Goal: Submit feedback/report problem: Submit feedback/report problem

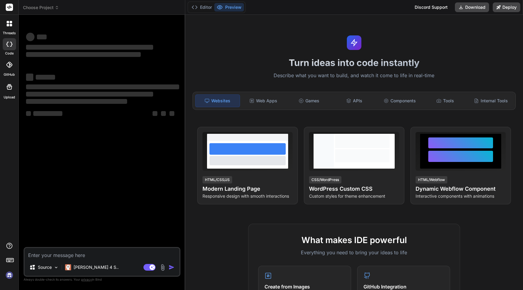
type textarea "x"
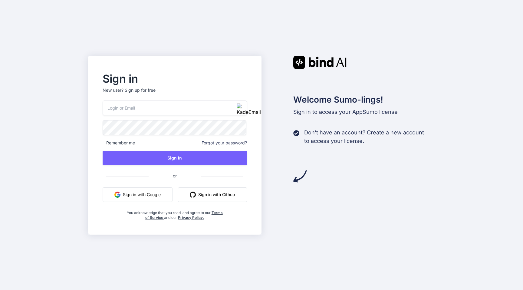
type input "[EMAIL_ADDRESS][PERSON_NAME][DOMAIN_NAME]"
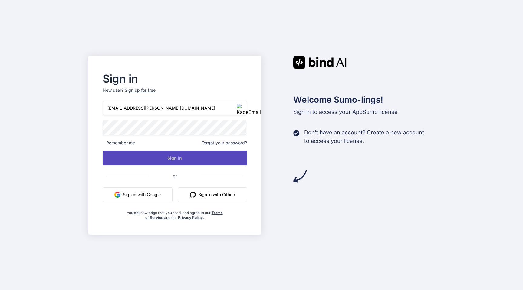
click at [178, 159] on button "Sign In" at bounding box center [175, 158] width 145 height 15
click at [172, 160] on button "Sign In" at bounding box center [175, 158] width 145 height 15
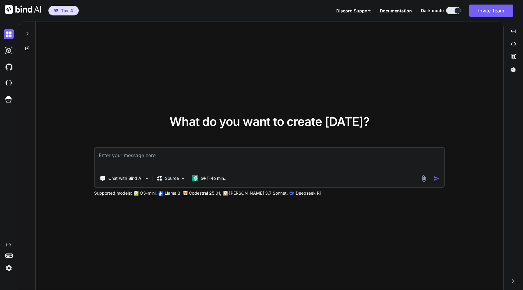
click at [9, 267] on img at bounding box center [9, 268] width 10 height 10
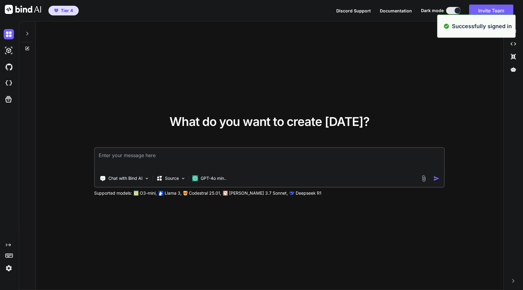
click at [9, 266] on img at bounding box center [9, 268] width 10 height 10
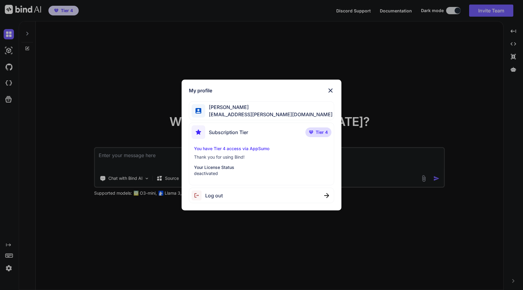
click at [80, 45] on div "My profile [PERSON_NAME] [PERSON_NAME][EMAIL_ADDRESS][PERSON_NAME][DOMAIN_NAME]…" at bounding box center [261, 145] width 523 height 290
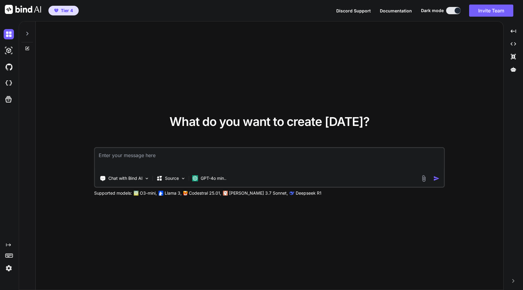
click at [6, 267] on img at bounding box center [9, 268] width 10 height 10
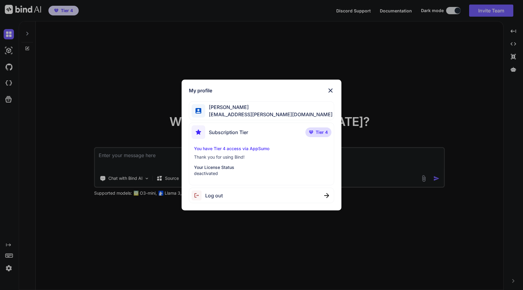
click at [212, 198] on span "Log out" at bounding box center [214, 195] width 18 height 7
type textarea "x"
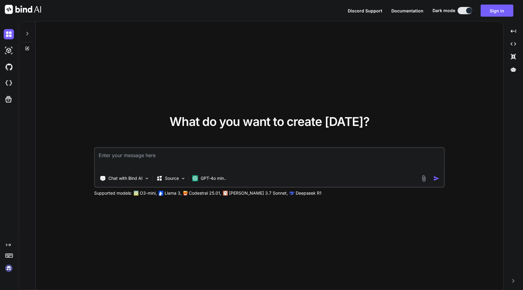
click at [9, 267] on img at bounding box center [9, 268] width 10 height 10
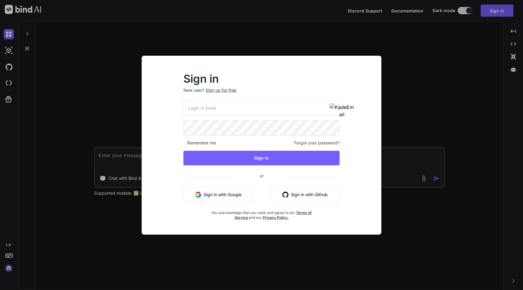
type input "gordon-metz@nicheful.io"
click at [149, 136] on div "Sign in New user? Sign up for free gordon-metz@nicheful.io Remember me Forgot y…" at bounding box center [261, 151] width 230 height 168
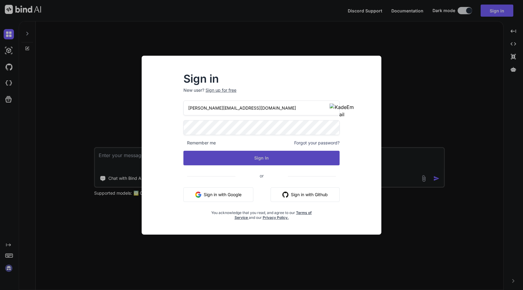
click at [256, 164] on button "Sign In" at bounding box center [261, 158] width 156 height 15
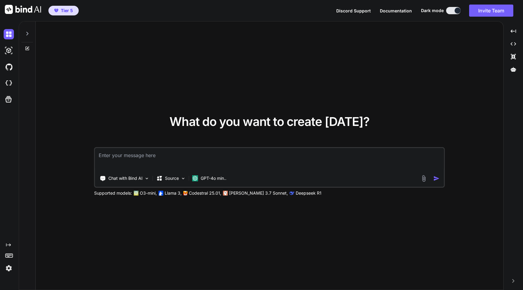
click at [5, 268] on img at bounding box center [9, 268] width 10 height 10
click at [9, 266] on img at bounding box center [9, 268] width 10 height 10
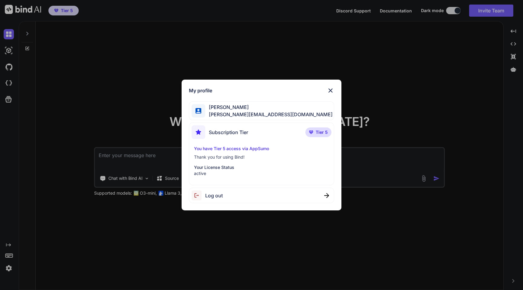
type textarea "x"
click at [237, 170] on p "Your License Status" at bounding box center [261, 167] width 135 height 6
click at [223, 165] on p "Your License Status" at bounding box center [261, 167] width 135 height 6
click at [331, 90] on img at bounding box center [330, 90] width 7 height 7
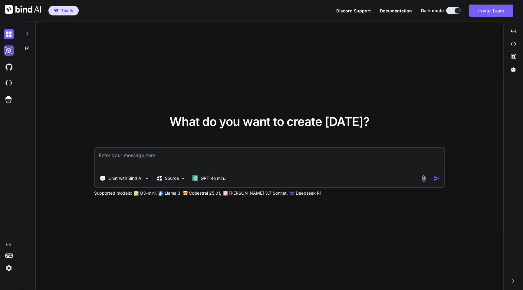
click at [8, 47] on img at bounding box center [9, 50] width 10 height 10
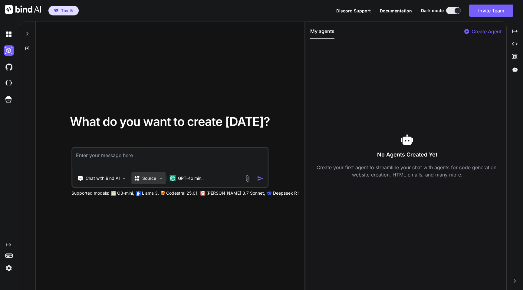
click at [153, 180] on p "Source" at bounding box center [149, 178] width 14 height 6
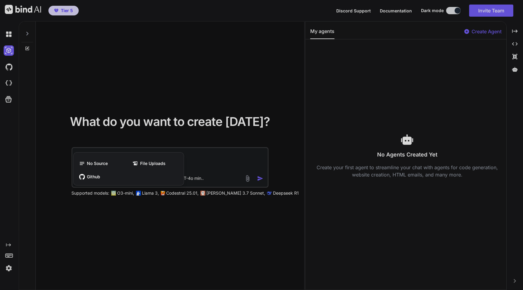
click at [116, 121] on div at bounding box center [261, 145] width 523 height 290
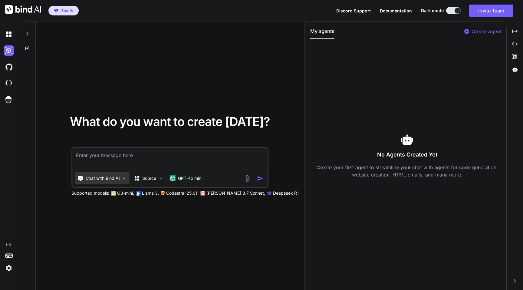
click at [119, 178] on p "Chat with Bind AI" at bounding box center [103, 178] width 34 height 6
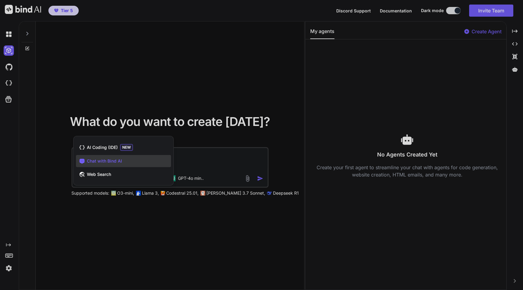
click at [157, 113] on div at bounding box center [261, 145] width 523 height 290
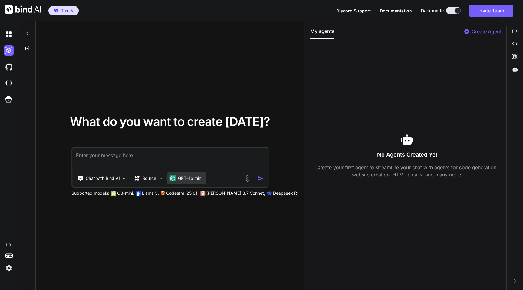
click at [197, 176] on p "GPT-4o min.." at bounding box center [191, 178] width 26 height 6
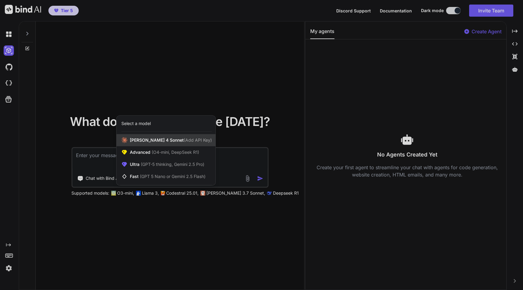
click at [125, 141] on icon at bounding box center [124, 140] width 6 height 6
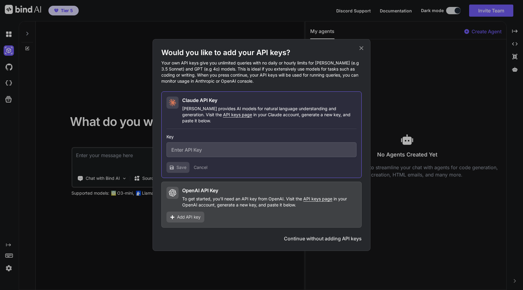
click at [312, 236] on button "Continue without adding API keys" at bounding box center [323, 238] width 78 height 7
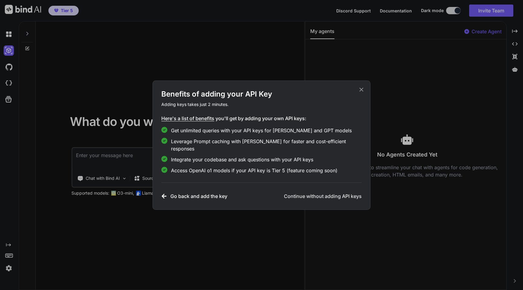
click at [316, 193] on h3 "Continue without adding API keys" at bounding box center [323, 195] width 78 height 7
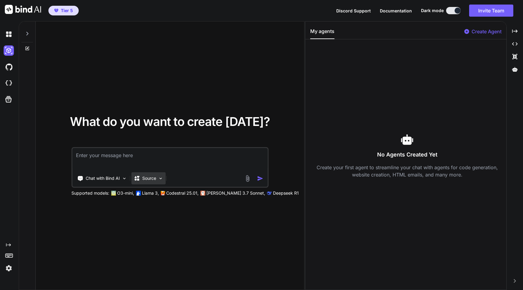
click at [162, 177] on img at bounding box center [160, 178] width 5 height 5
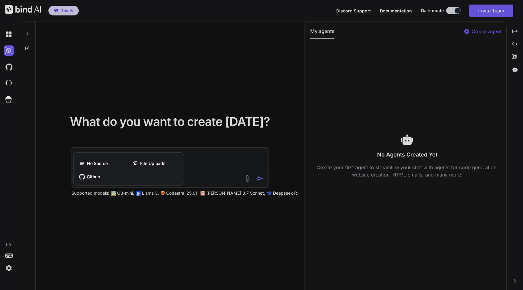
click at [179, 123] on div at bounding box center [261, 145] width 523 height 290
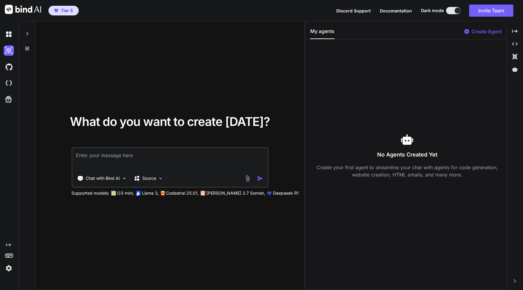
click at [175, 155] on textarea at bounding box center [169, 159] width 195 height 22
click at [4, 65] on img at bounding box center [9, 67] width 10 height 10
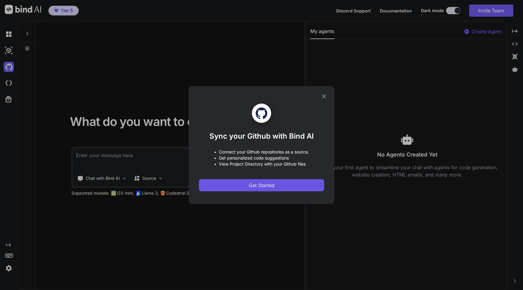
click at [273, 185] on span "Get Started" at bounding box center [262, 185] width 26 height 7
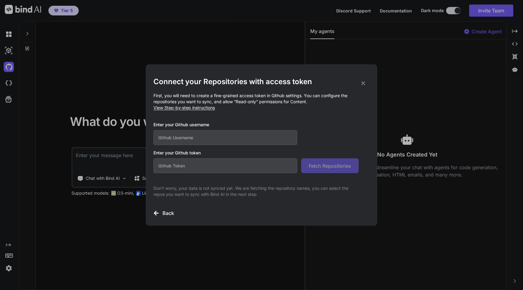
click at [213, 136] on input "text" at bounding box center [225, 137] width 144 height 15
click at [364, 82] on icon at bounding box center [363, 83] width 4 height 4
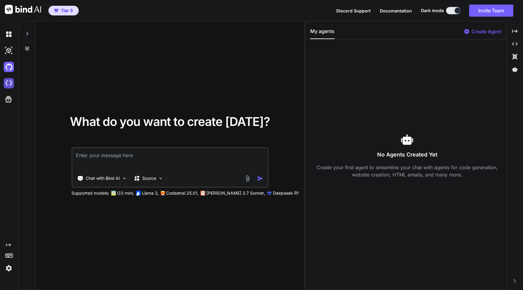
click at [11, 86] on img at bounding box center [9, 83] width 10 height 10
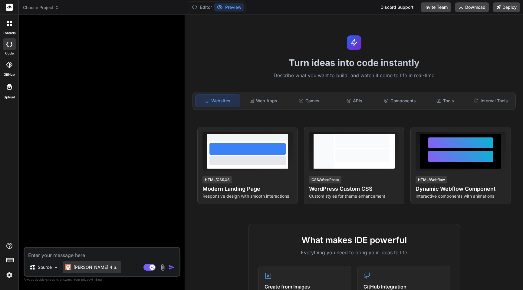
click at [86, 265] on p "[PERSON_NAME] 4 S.." at bounding box center [96, 267] width 45 height 6
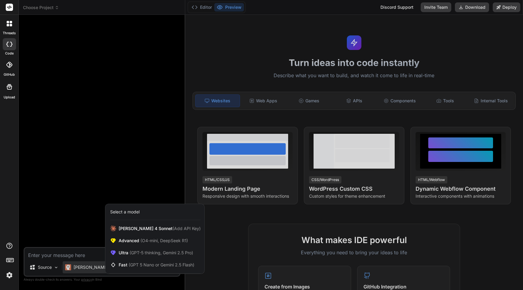
click at [86, 201] on div at bounding box center [261, 145] width 523 height 290
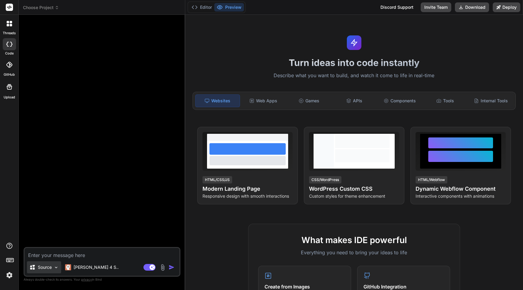
click at [48, 264] on p "Source" at bounding box center [45, 267] width 14 height 6
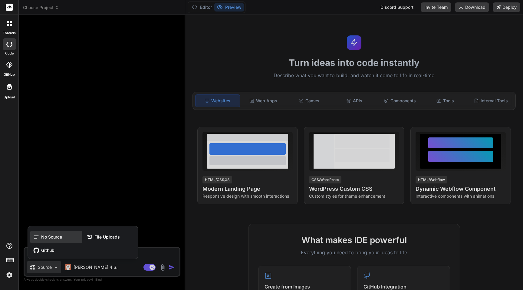
click at [46, 238] on span "No Source" at bounding box center [51, 237] width 21 height 6
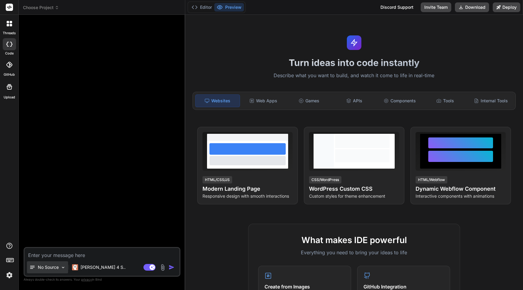
click at [44, 268] on p "No Source" at bounding box center [48, 267] width 21 height 6
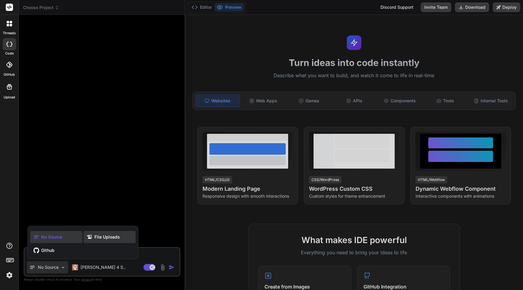
click at [96, 239] on span "File Uploads" at bounding box center [106, 237] width 25 height 6
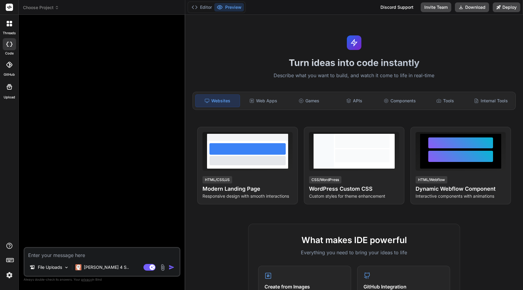
click at [69, 204] on div at bounding box center [102, 133] width 155 height 227
click at [167, 264] on div "Agent Mode. When this toggle is activated, AI automatically makes decisions, re…" at bounding box center [159, 266] width 35 height 7
click at [164, 266] on img at bounding box center [162, 267] width 7 height 7
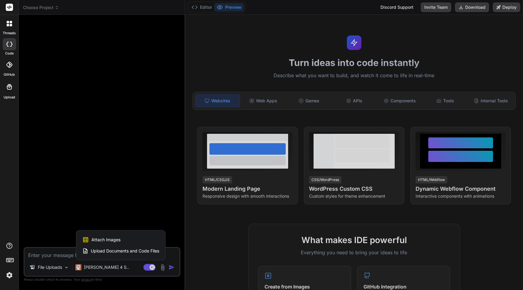
click at [121, 248] on span "Upload Documents and Code Files" at bounding box center [125, 251] width 68 height 6
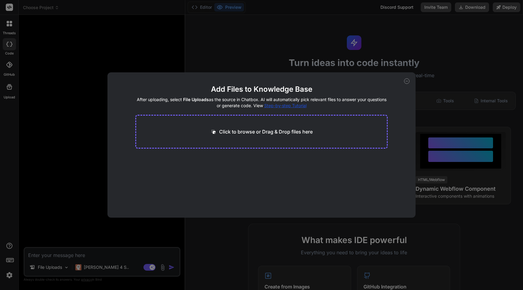
click at [254, 132] on p "Click to browse or Drag & Drop files here" at bounding box center [265, 131] width 93 height 7
click at [405, 82] on icon at bounding box center [406, 80] width 5 height 5
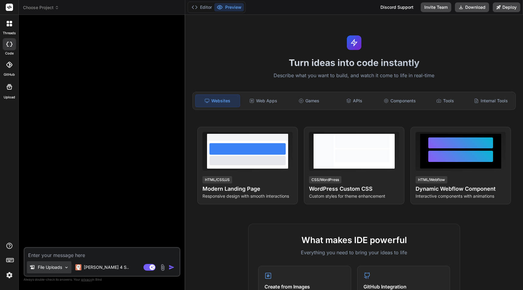
click at [65, 267] on img at bounding box center [66, 267] width 5 height 5
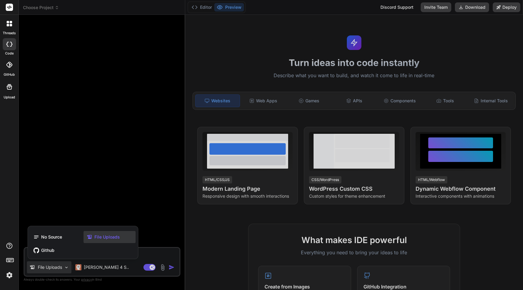
click at [101, 233] on div "File Uploads" at bounding box center [109, 237] width 52 height 12
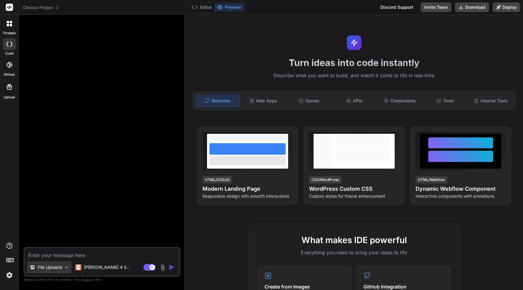
click at [64, 268] on img at bounding box center [66, 267] width 5 height 5
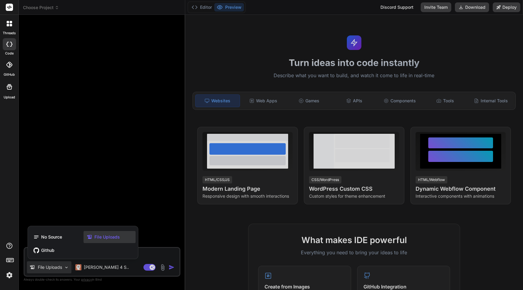
click at [162, 265] on div at bounding box center [261, 145] width 523 height 290
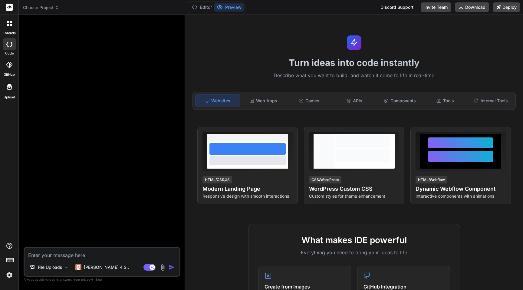
click at [162, 265] on img at bounding box center [162, 267] width 7 height 7
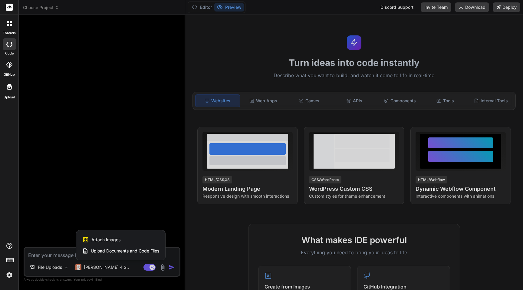
click at [118, 248] on span "Upload Documents and Code Files" at bounding box center [125, 251] width 68 height 6
type textarea "x"
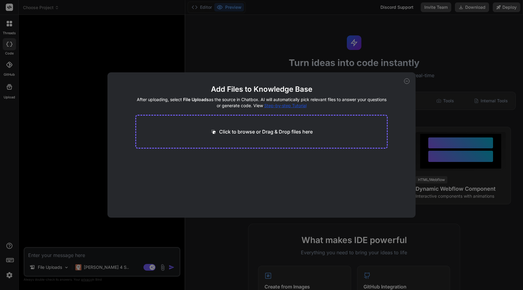
click at [219, 135] on p "Click to browse or Drag & Drop files here" at bounding box center [265, 131] width 93 height 7
type input "C:\fakepath\app.py"
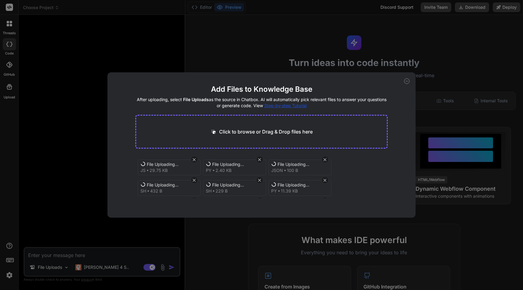
scroll to position [64, 0]
click at [355, 89] on h2 "Add Files to Knowledge Base" at bounding box center [261, 89] width 253 height 10
click at [407, 80] on icon at bounding box center [406, 80] width 5 height 5
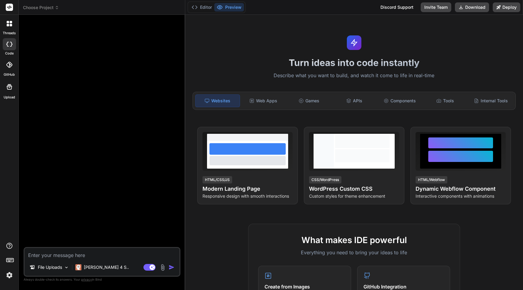
click at [162, 267] on img at bounding box center [162, 267] width 7 height 7
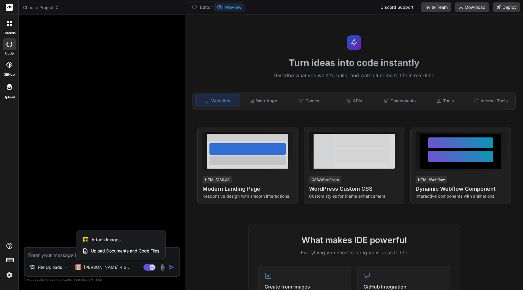
click at [92, 172] on div at bounding box center [261, 145] width 523 height 290
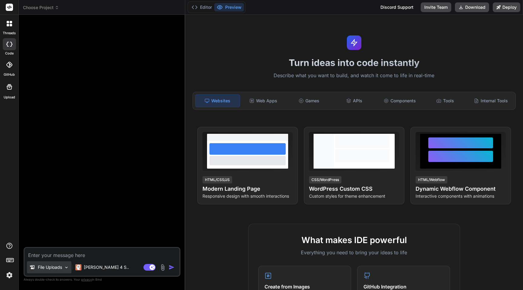
click at [51, 263] on div "File Uploads" at bounding box center [49, 267] width 44 height 12
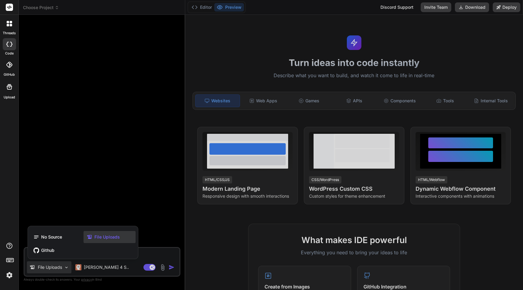
click at [93, 236] on icon at bounding box center [91, 237] width 8 height 6
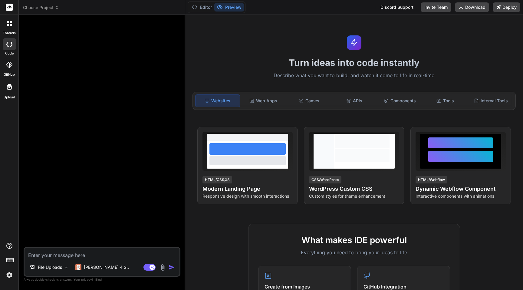
click at [164, 267] on img at bounding box center [162, 267] width 7 height 7
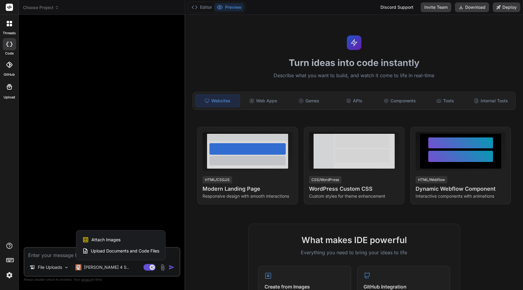
click at [132, 248] on span "Upload Documents and Code Files" at bounding box center [125, 251] width 68 height 6
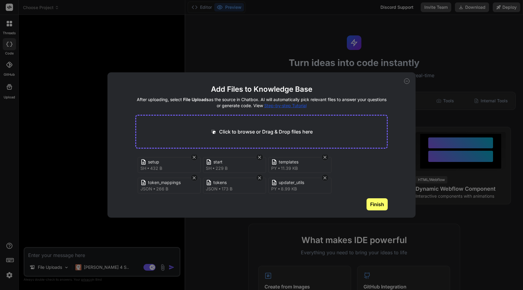
click at [373, 209] on button "Finish" at bounding box center [376, 204] width 21 height 12
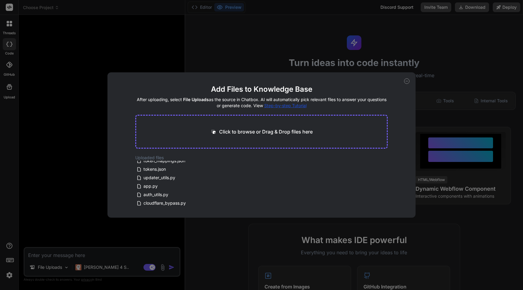
scroll to position [0, 0]
click at [406, 80] on icon at bounding box center [406, 80] width 5 height 5
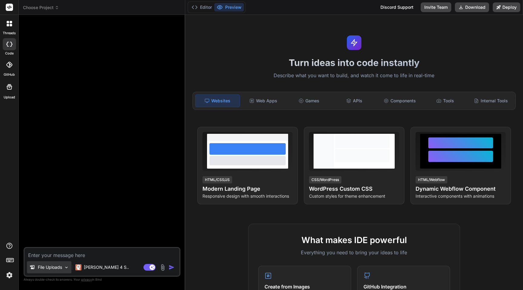
click at [51, 267] on p "File Uploads" at bounding box center [50, 267] width 24 height 6
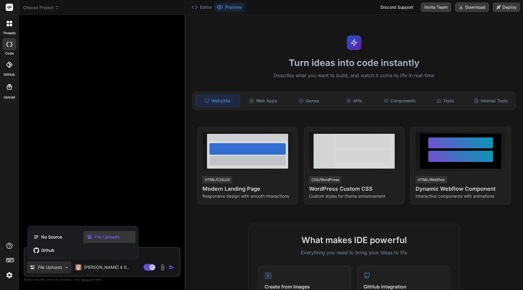
click at [111, 233] on div "File Uploads" at bounding box center [109, 237] width 52 height 12
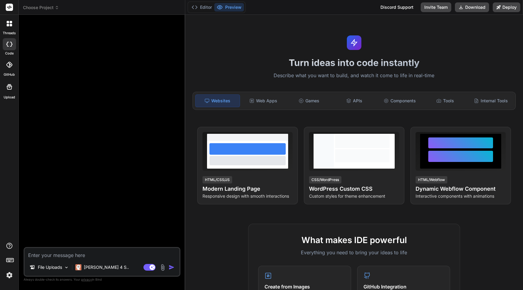
click at [118, 255] on textarea at bounding box center [102, 253] width 155 height 11
type textarea "x"
type textarea "I"
type textarea "x"
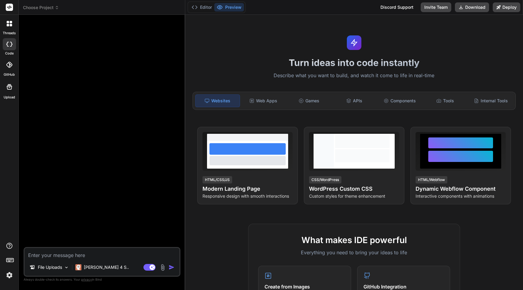
type textarea "I"
type textarea "x"
type textarea "I"
type textarea "x"
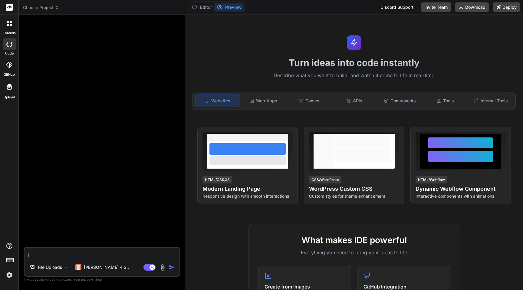
type textarea "I"
type textarea "x"
type textarea "I a"
type textarea "x"
type textarea "I am"
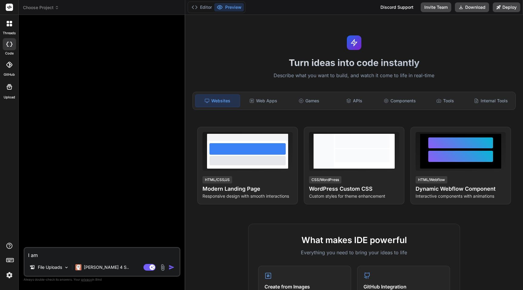
type textarea "x"
type textarea "I am"
type textarea "x"
type textarea "I am u"
type textarea "x"
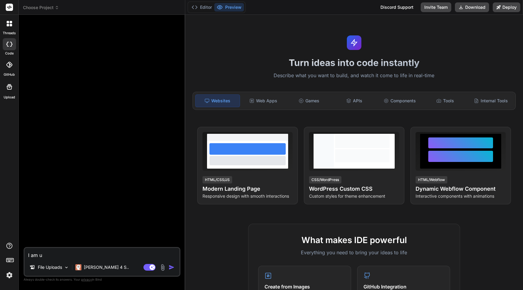
type textarea "I am us"
type textarea "x"
type textarea "I am usi"
type textarea "x"
type textarea "I am usin"
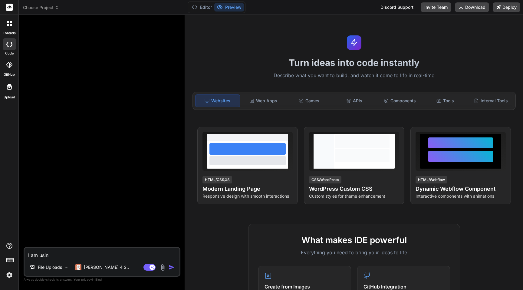
type textarea "x"
type textarea "I am using"
type textarea "x"
type textarea "I am using"
type textarea "x"
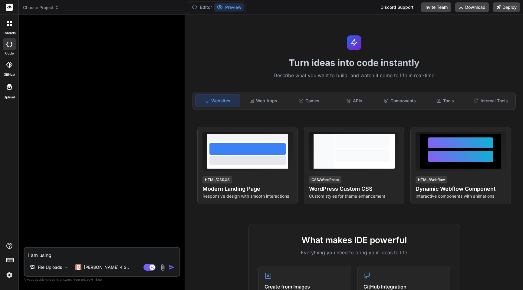
type textarea "I am using p"
type textarea "x"
type textarea "I am using pr"
type textarea "x"
type textarea "I am using pro"
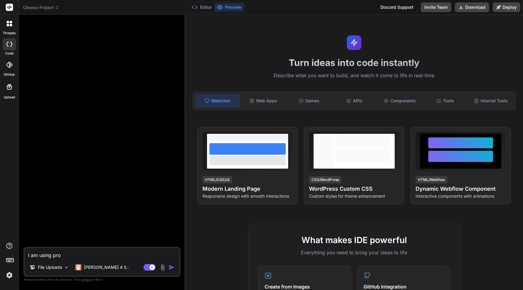
type textarea "x"
type textarea "I am using prox"
type textarea "x"
type textarea "I am using proxy"
type textarea "x"
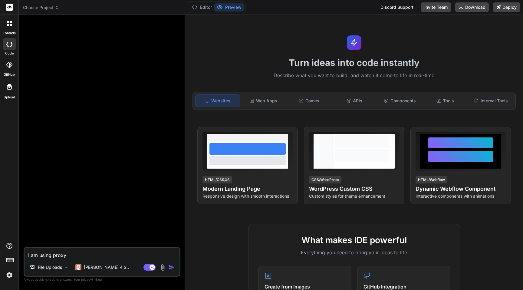
type textarea "I am using proxys"
type textarea "x"
type textarea "I am using proxyse"
type textarea "x"
type textarea "I am using proxyser"
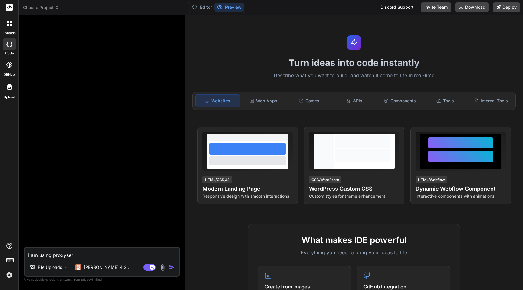
type textarea "x"
type textarea "I am using proxysere"
type textarea "x"
type textarea "I am using proxyser"
type textarea "x"
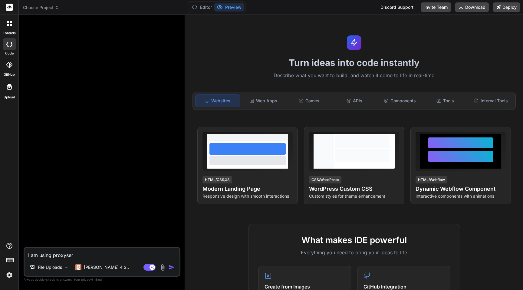
type textarea "I am using proxyse"
type textarea "x"
type textarea "I am using proxys"
type textarea "x"
type textarea "I am using proxys"
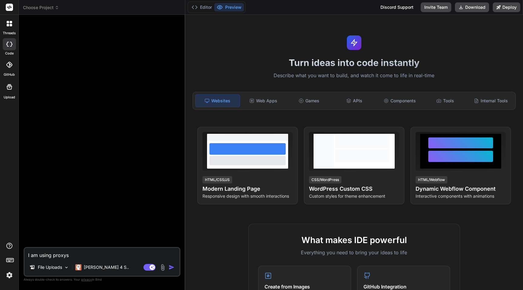
type textarea "x"
type textarea "I am using proxys s"
type textarea "x"
type textarea "I am using proxys se"
type textarea "x"
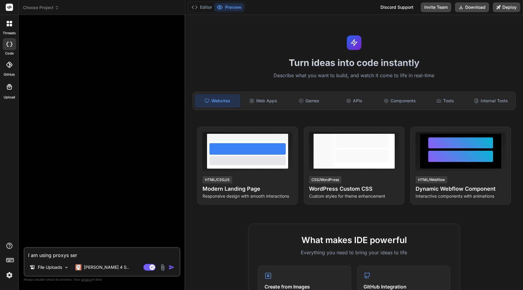
type textarea "I am using proxys serv"
type textarea "x"
type textarea "I am using proxys serve"
type textarea "x"
type textarea "I am using proxys server"
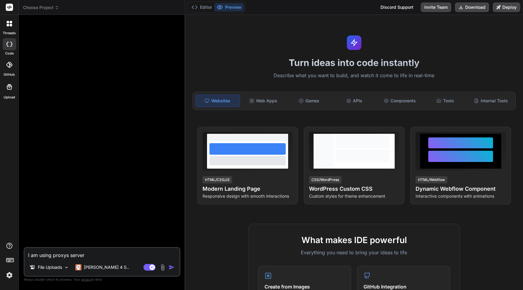
type textarea "x"
type textarea "I am using proxys server"
type textarea "x"
type textarea "I am using proxys server f"
type textarea "x"
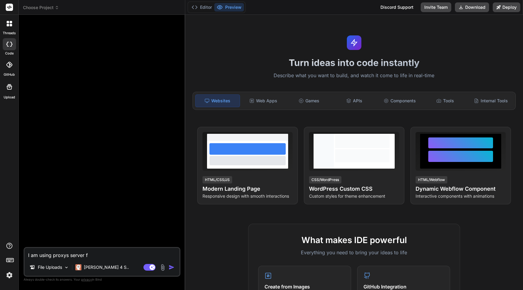
type textarea "I am using proxys server fo"
type textarea "x"
type textarea "I am using proxys server for"
type textarea "x"
type textarea "I am using proxys server for"
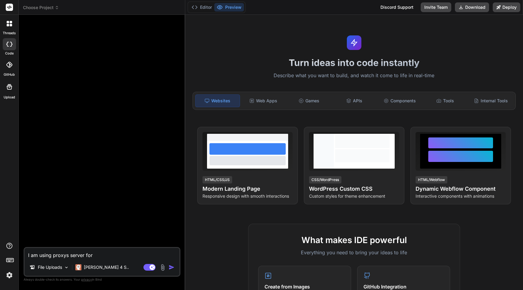
type textarea "x"
type textarea "I am using proxys server for u"
type textarea "x"
type textarea "I am using proxys server for ud"
type textarea "x"
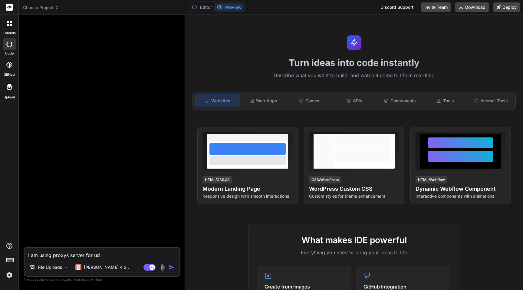
type textarea "I am using proxys server for ude"
type textarea "x"
type textarea "I am using proxys server for udem"
type textarea "x"
type textarea "I am using proxys server for udemy"
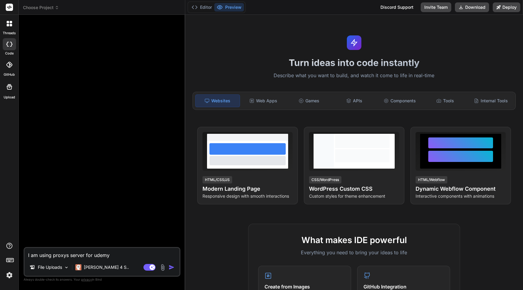
type textarea "x"
type textarea "I am using proxys server for udemy,"
type textarea "x"
type textarea "I am using proxys server for udemy,"
type textarea "x"
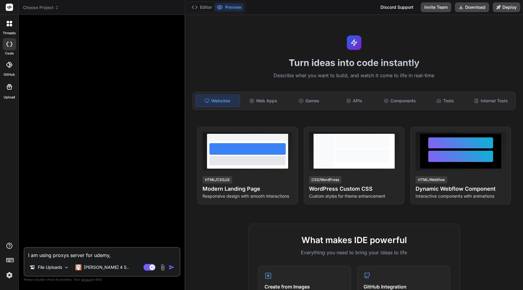
type textarea "I am using proxys server for udemy, b"
type textarea "x"
type textarea "I am using proxys server for udemy, bu"
type textarea "x"
type textarea "I am using proxys server for udemy, but"
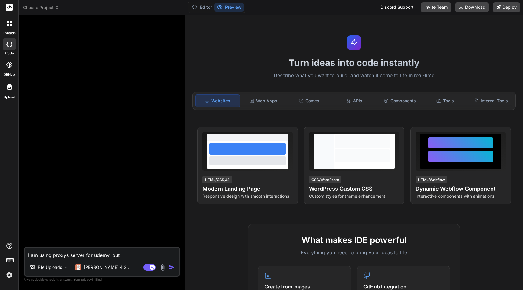
type textarea "x"
type textarea "I am using proxys server for udemy, but"
type textarea "x"
type textarea "I am using proxys server for udemy, but i"
type textarea "x"
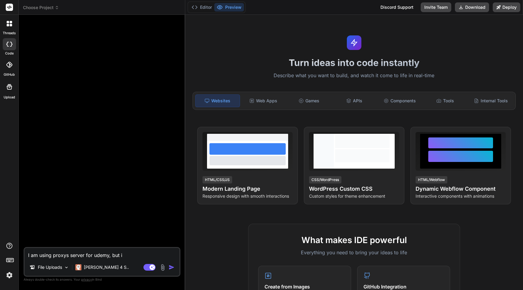
type textarea "I am using proxys server for udemy, but i"
type textarea "x"
type textarea "I am using proxys server for udemy, but i a"
type textarea "x"
type textarea "I am using proxys server for udemy, but i am"
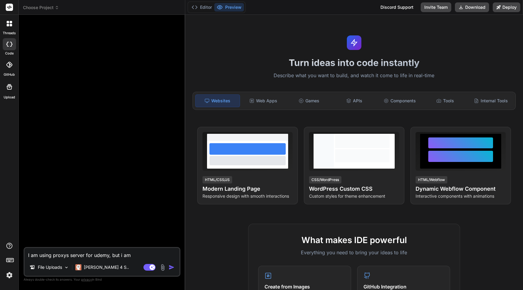
type textarea "x"
type textarea "I am using proxys server for udemy, but i am"
type textarea "x"
type textarea "I am using proxys server for udemy, but i am h"
type textarea "x"
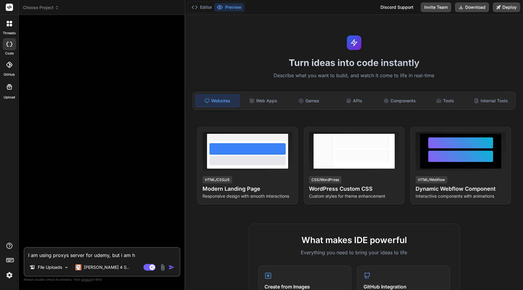
type textarea "I am using proxys server for udemy, but i am ha"
type textarea "x"
type textarea "I am using proxys server for udemy, but i am hav"
type textarea "x"
type textarea "I am using proxys server for udemy, but i am havi"
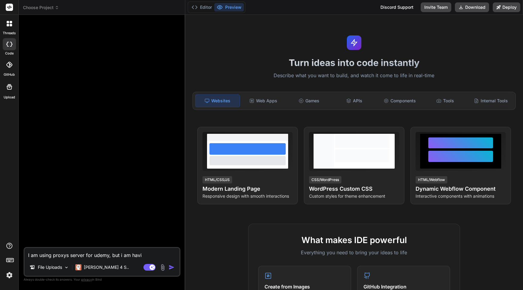
type textarea "x"
type textarea "I am using proxys server for udemy, but i am havin"
type textarea "x"
type textarea "I am using proxys server for udemy, but i am having"
type textarea "x"
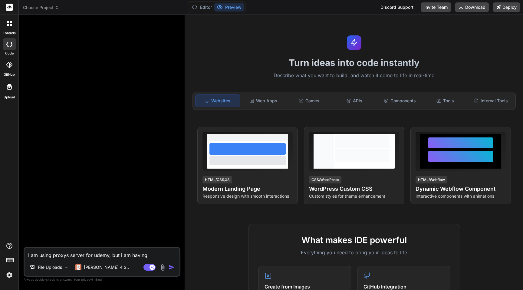
type textarea "I am using proxys server for udemy, but i am having"
type textarea "x"
type textarea "I am using proxys server for udemy, but i am having i"
type textarea "x"
type textarea "I am using proxys server for udemy, but i am having is"
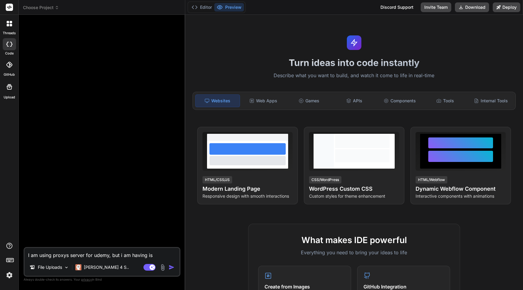
type textarea "x"
type textarea "I am using proxys server for udemy, but i am having iss"
type textarea "x"
type textarea "I am using proxys server for udemy, but i am having issu"
type textarea "x"
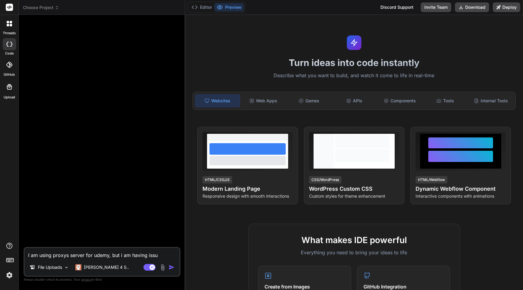
type textarea "I am using proxys server for udemy, but i am having issue"
type textarea "x"
type textarea "I am using proxys server for udemy, but i am having issue"
type textarea "x"
type textarea "I am using proxys server for udemy, but i am having issue w"
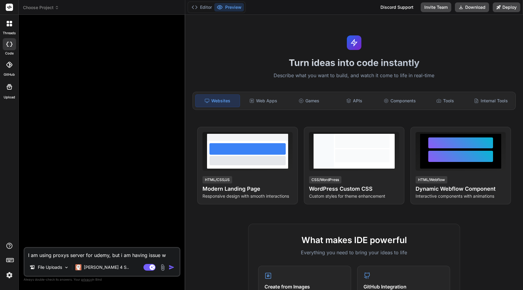
type textarea "x"
type textarea "I am using proxys server for udemy, but i am having issue wi"
type textarea "x"
type textarea "I am using proxys server for udemy, but i am having issue with"
type textarea "x"
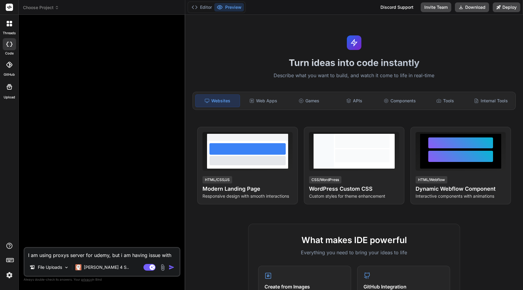
type textarea "I am using proxys server for udemy, but i am having issue with"
type textarea "x"
type textarea "I am using proxys server for udemy, but i am having issue with v"
type textarea "x"
type textarea "I am using proxys server for udemy, but i am having issue with vi"
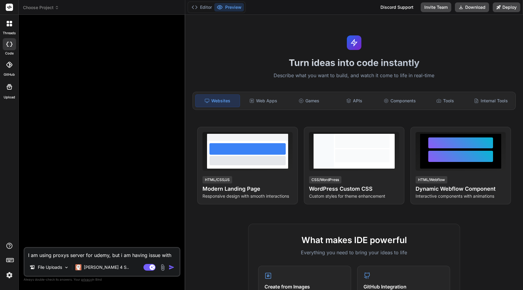
type textarea "x"
type textarea "I am using proxys server for udemy, but i am having issue with vid"
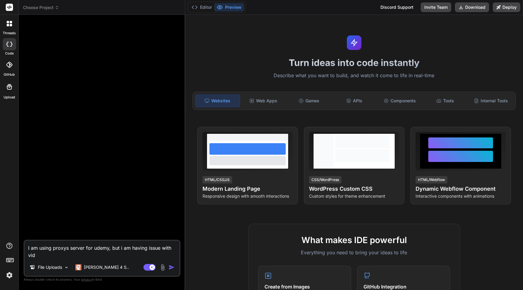
type textarea "x"
type textarea "I am using proxys server for udemy, but i am having issue with vide"
type textarea "x"
type textarea "I am using proxys server for udemy, but i am having issue with videos"
type textarea "x"
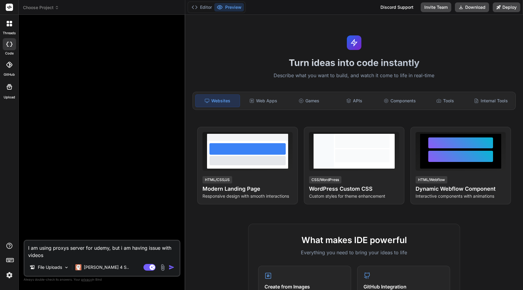
type textarea "I am using proxys server for udemy, but i am having issue with videos"
type textarea "x"
type textarea "I am using proxys server for udemy, but i am having issue with videos p"
type textarea "x"
type textarea "I am using proxys server for udemy, but i am having issue with videos pl"
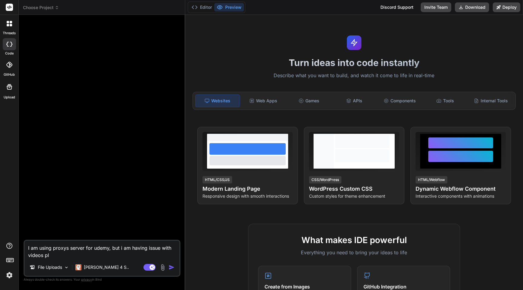
type textarea "x"
type textarea "I am using proxys server for udemy, but i am having issue with videos pla"
type textarea "x"
type textarea "I am using proxys server for udemy, but i am having issue with videos play"
type textarea "x"
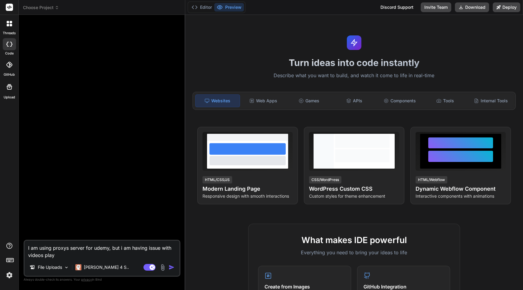
type textarea "I am using proxys server for udemy, but i am having issue with videos playe"
type textarea "x"
type textarea "I am using proxys server for udemy, but i am having issue with videos player"
type textarea "x"
type textarea "I am using proxys server for udemy, but i am having issue with videos player"
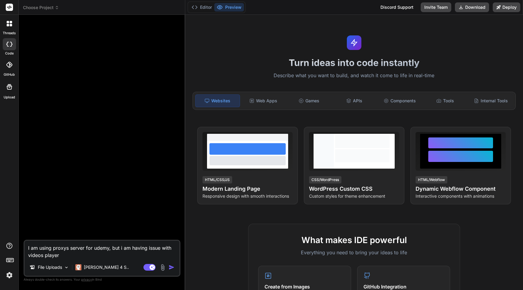
type textarea "x"
type textarea "I am using proxys server for udemy, but i am having issue with videos player ,"
type textarea "x"
type textarea "I am using proxys server for udemy, but i am having issue with videos player ,"
type textarea "x"
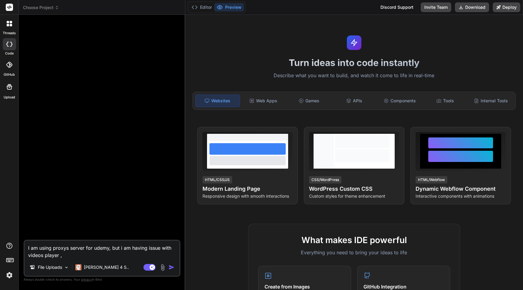
type textarea "I am using proxys server for udemy, but i am having issue with videos player , s"
type textarea "x"
type textarea "I am using proxys server for udemy, but i am having issue with videos player , …"
type textarea "x"
type textarea "I am using proxys server for udemy, but i am having issue with videos player , …"
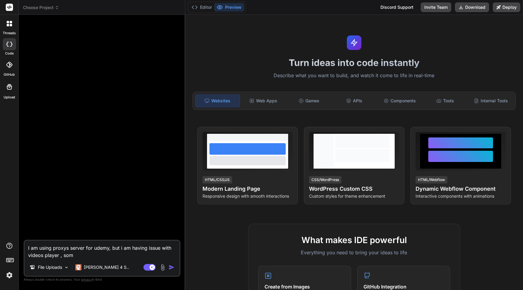
type textarea "x"
type textarea "I am using proxys server for udemy, but i am having issue with videos player , …"
type textarea "x"
type textarea "I am using proxys server for udemy, but i am having issue with videos player , …"
type textarea "x"
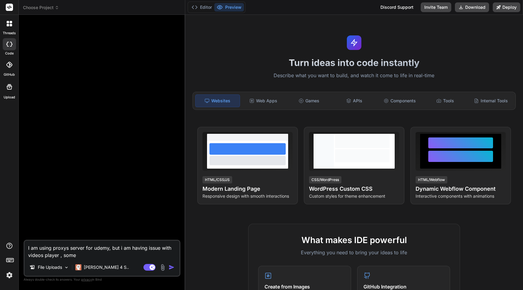
type textarea "I am using proxys server for udemy, but i am having issue with videos player , …"
type textarea "x"
type textarea "I am using proxys server for udemy, but i am having issue with videos player , …"
type textarea "x"
type textarea "I am using proxys server for udemy, but i am having issue with videos player , …"
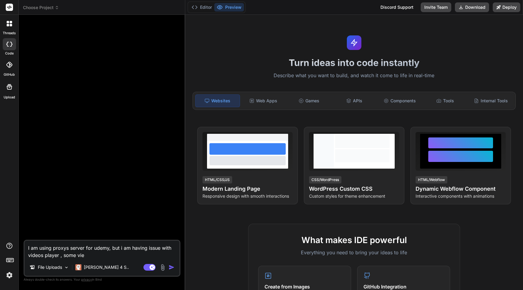
type textarea "x"
type textarea "I am using proxys server for udemy, but i am having issue with videos player , …"
type textarea "x"
type textarea "I am using proxys server for udemy, but i am having issue with videos player , …"
type textarea "x"
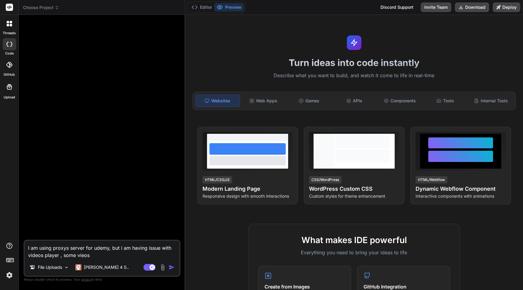
type textarea "I am using proxys server for udemy, but i am having issue with videos player , …"
type textarea "x"
type textarea "I am using proxys server for udemy, but i am having issue with videos player , …"
type textarea "x"
type textarea "I am using proxys server for udemy, but i am having issue with videos player , …"
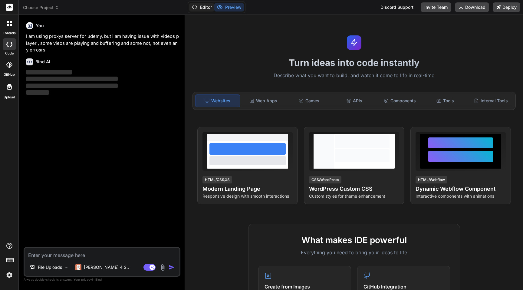
click at [205, 6] on button "Editor" at bounding box center [201, 7] width 25 height 8
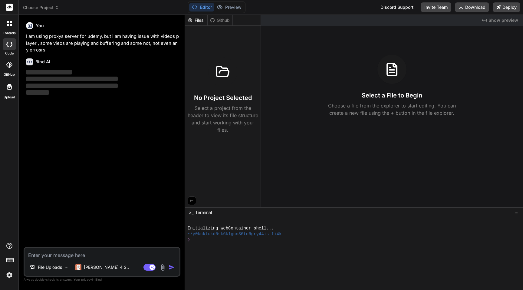
click at [198, 21] on div "Files" at bounding box center [196, 20] width 22 height 6
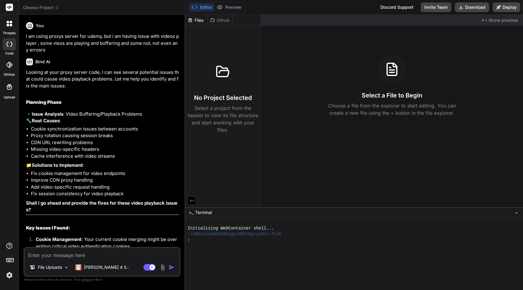
scroll to position [81, 0]
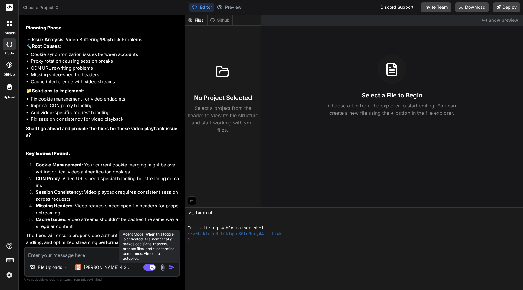
click at [148, 268] on rect at bounding box center [149, 267] width 12 height 7
click at [150, 267] on rect at bounding box center [149, 267] width 12 height 7
click at [80, 251] on textarea at bounding box center [102, 253] width 155 height 11
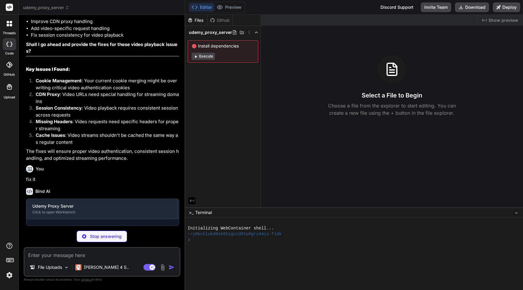
scroll to position [177, 0]
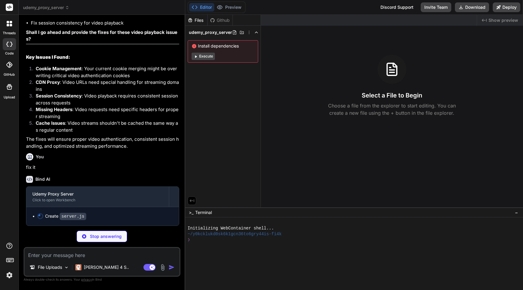
click at [207, 55] on button "Execute" at bounding box center [202, 56] width 23 height 7
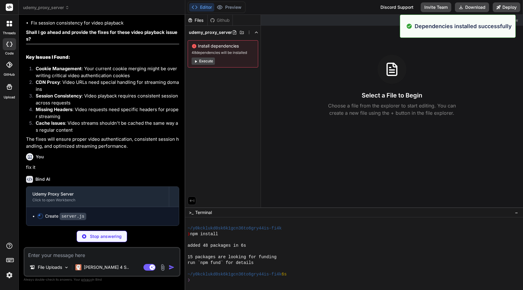
scroll to position [46, 0]
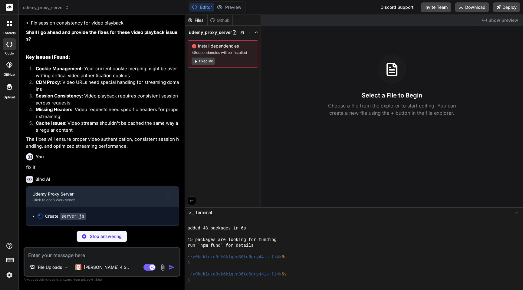
click at [69, 214] on code "server.js" at bounding box center [73, 216] width 27 height 7
click at [73, 217] on code "server.js" at bounding box center [73, 216] width 27 height 7
click at [100, 268] on p "[PERSON_NAME] 4 S.." at bounding box center [106, 267] width 45 height 6
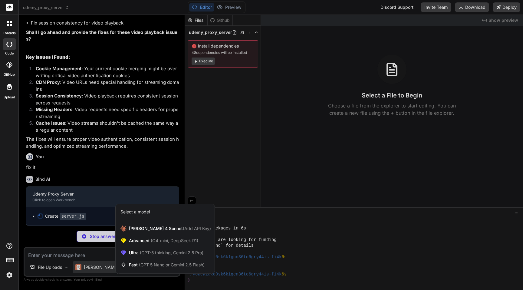
click at [144, 149] on div at bounding box center [261, 145] width 523 height 290
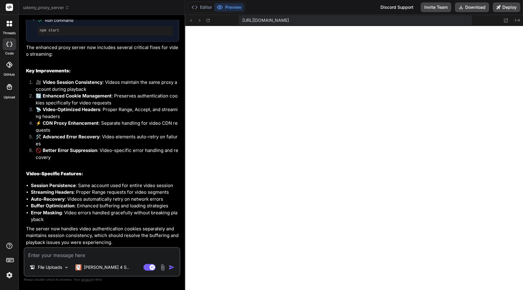
scroll to position [253, 0]
click at [82, 256] on textarea at bounding box center [102, 253] width 155 height 11
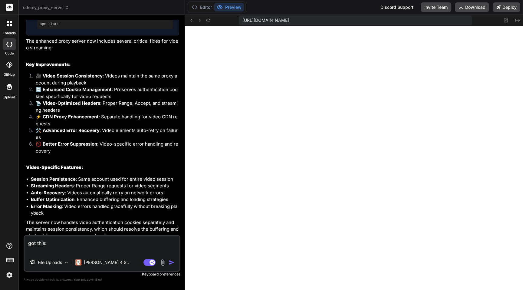
paste textarea "{"error":"Proxy error","message":"Please try again","account":2}"
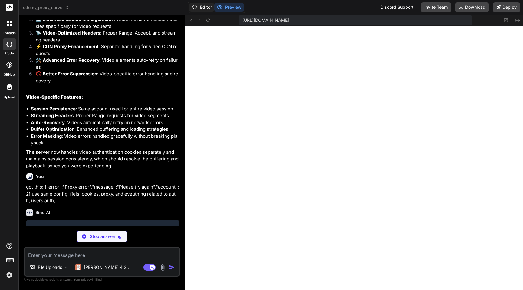
scroll to position [501, 0]
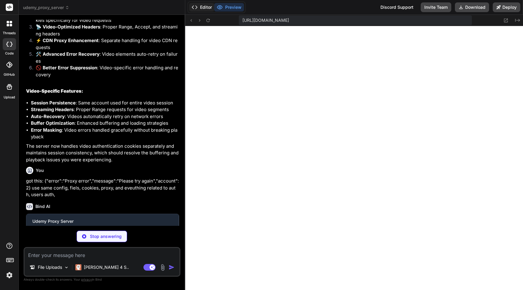
click at [201, 9] on button "Editor" at bounding box center [201, 7] width 25 height 8
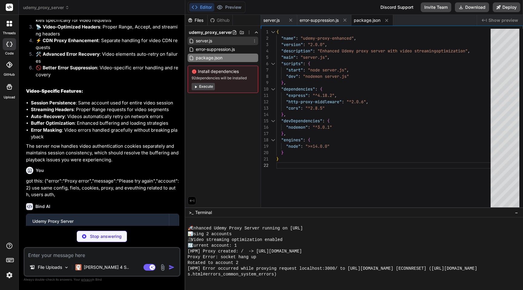
click at [206, 40] on span "server.js" at bounding box center [204, 40] width 18 height 7
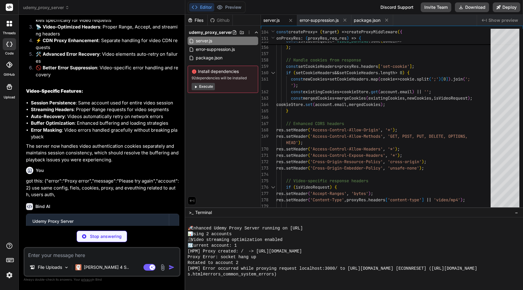
scroll to position [534, 0]
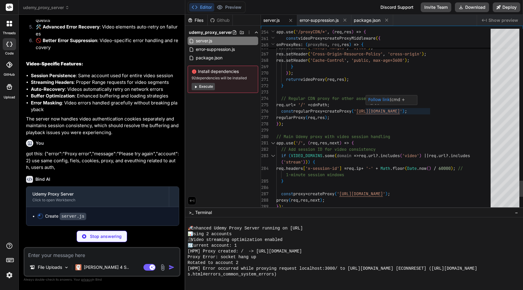
click at [73, 217] on code "server.js" at bounding box center [73, 216] width 27 height 7
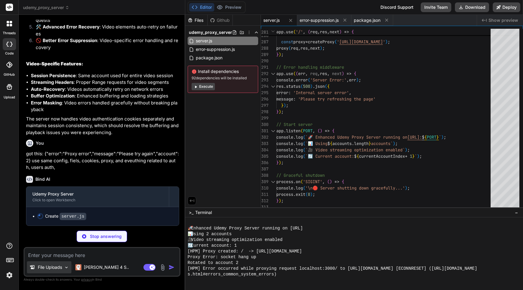
click at [63, 268] on div "File Uploads" at bounding box center [49, 267] width 44 height 12
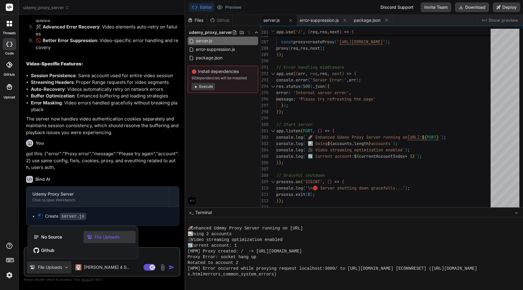
click at [63, 266] on div at bounding box center [261, 145] width 523 height 290
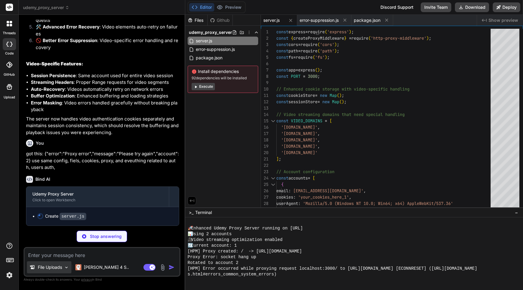
click at [63, 266] on div "File Uploads" at bounding box center [49, 267] width 44 height 12
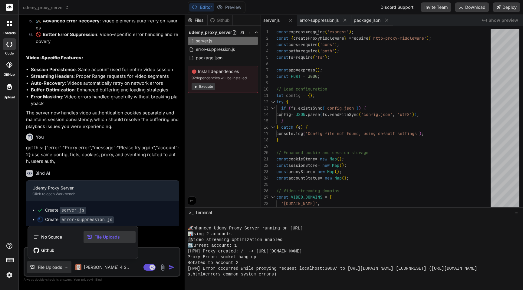
click at [394, 161] on div at bounding box center [261, 145] width 523 height 290
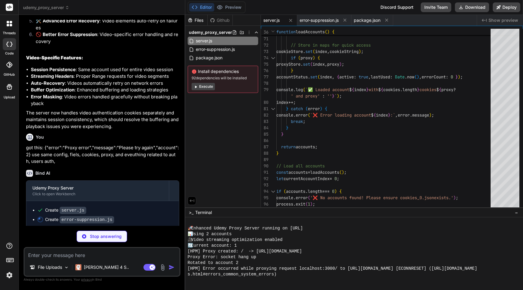
click at [199, 21] on div "Files" at bounding box center [196, 20] width 22 height 6
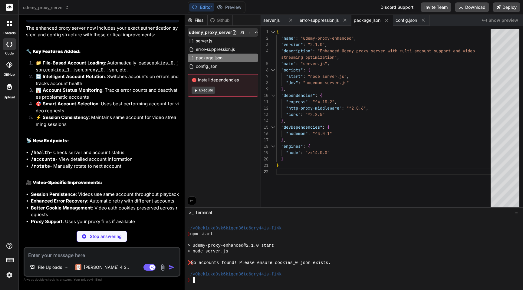
scroll to position [801, 0]
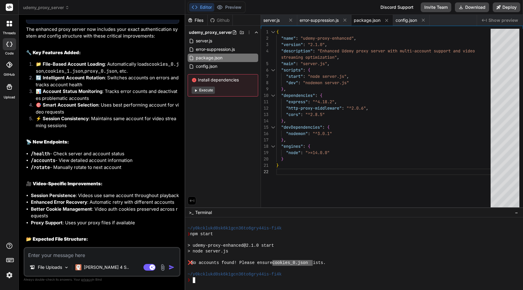
drag, startPoint x: 312, startPoint y: 262, endPoint x: 277, endPoint y: 261, distance: 35.1
click at [233, 30] on icon at bounding box center [234, 32] width 3 height 4
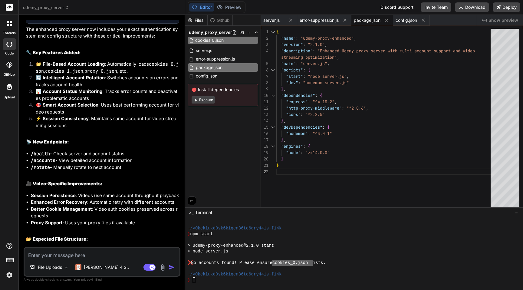
click at [215, 38] on input "cookies_0.json" at bounding box center [228, 40] width 66 height 7
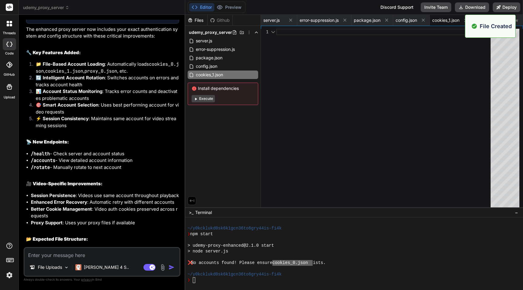
scroll to position [0, 0]
click at [325, 78] on div at bounding box center [385, 120] width 218 height 182
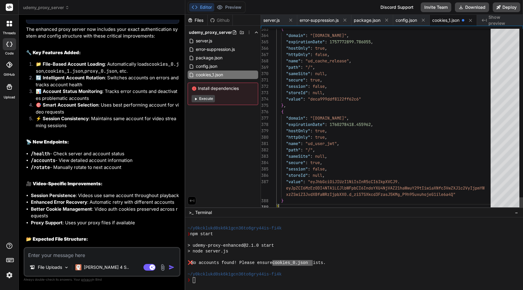
scroll to position [19, 0]
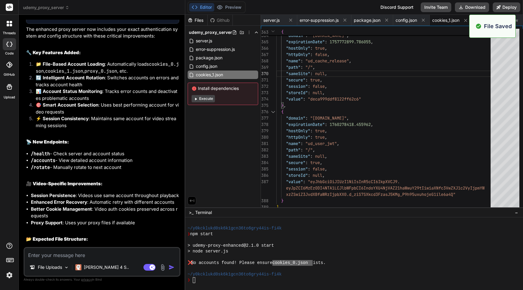
click at [326, 263] on span "exists." at bounding box center [317, 263] width 18 height 6
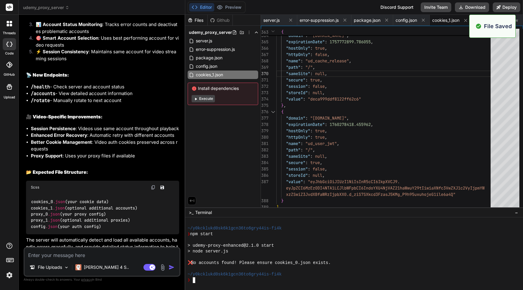
scroll to position [893, 0]
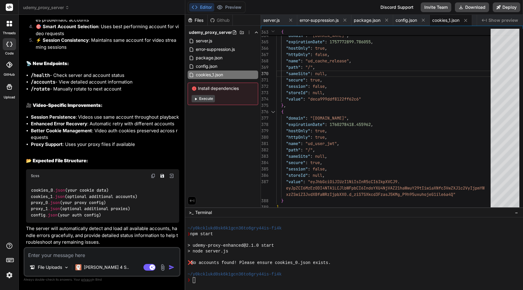
click at [206, 99] on button "Execute" at bounding box center [202, 98] width 23 height 7
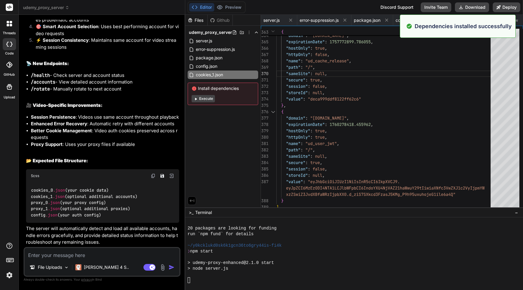
scroll to position [558, 0]
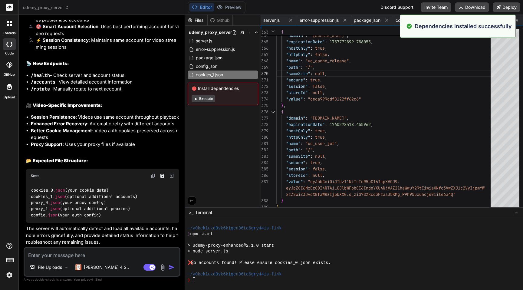
click at [405, 263] on div "❌ No accounts found! Please ensure cookies_0.json exists." at bounding box center [351, 263] width 326 height 6
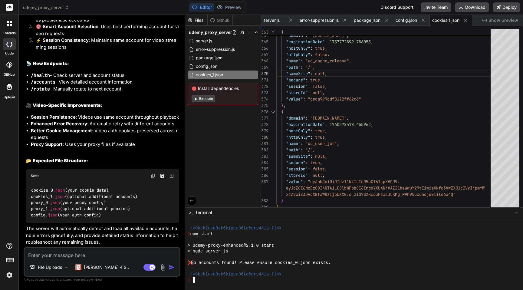
scroll to position [604, 0]
click at [247, 34] on icon at bounding box center [249, 32] width 5 height 5
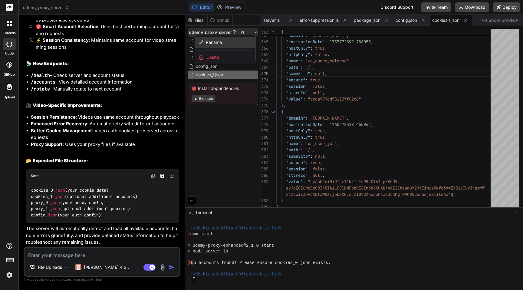
click at [218, 43] on span "Rename" at bounding box center [214, 42] width 16 height 6
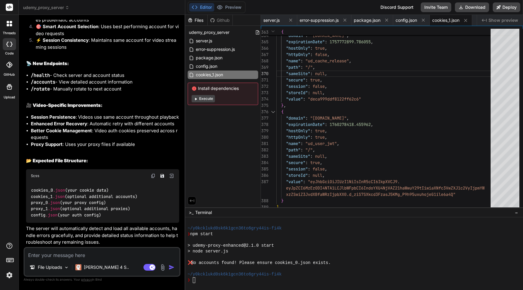
click at [221, 133] on div "Files Github udemy_proxy_server server.js error-suppression.js package.json con…" at bounding box center [223, 111] width 76 height 192
click at [254, 74] on icon at bounding box center [254, 74] width 5 height 5
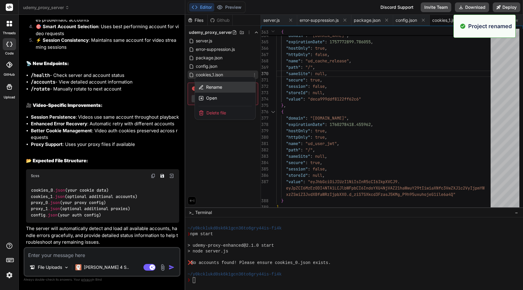
click at [212, 87] on span "Rename" at bounding box center [214, 87] width 16 height 6
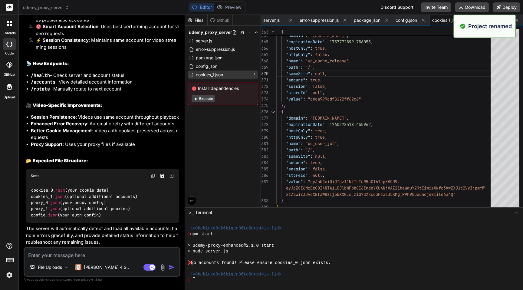
click at [215, 73] on span "cookies_1.json" at bounding box center [209, 74] width 28 height 7
click at [254, 75] on icon at bounding box center [254, 74] width 5 height 5
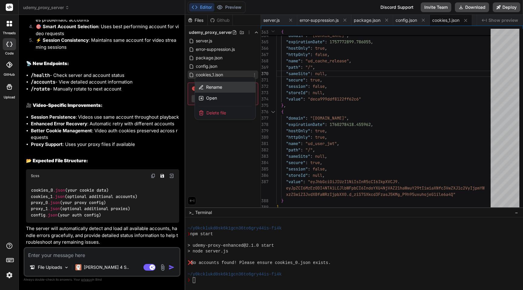
click at [236, 84] on div "Rename" at bounding box center [225, 87] width 61 height 11
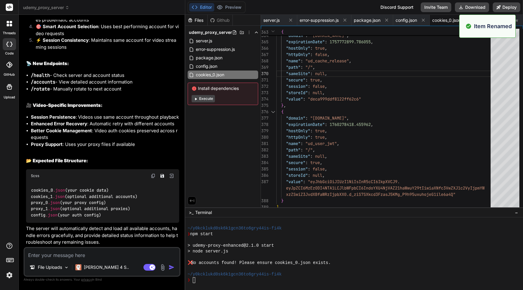
click at [329, 253] on div "> node server.js" at bounding box center [351, 251] width 326 height 6
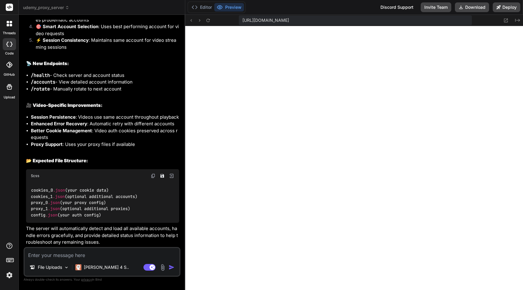
scroll to position [713, 0]
click at [98, 255] on textarea at bounding box center [102, 253] width 155 height 11
paste textarea "{"error":"Proxy error","message":"Please try again","account":1,"activeAccounts…"
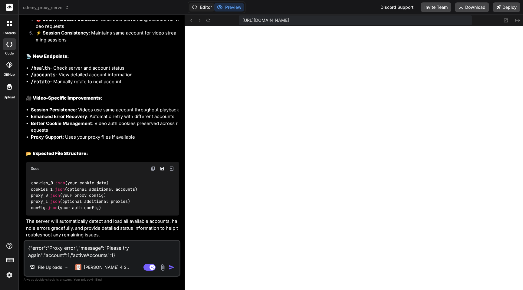
click at [199, 7] on button "Editor" at bounding box center [201, 7] width 25 height 8
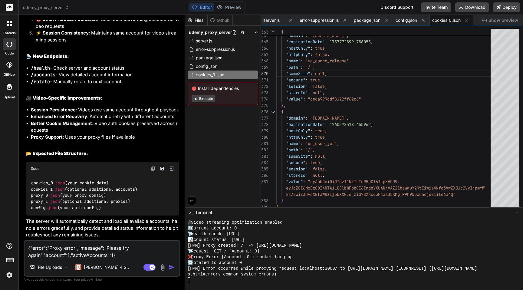
click at [334, 274] on div "s.html#errors_common_system_errors)" at bounding box center [351, 274] width 326 height 6
drag, startPoint x: 48, startPoint y: 196, endPoint x: 37, endPoint y: 197, distance: 11.8
click at [37, 197] on code "cookies_0 .json (your cookie data) cookies_1 .json (optional additional account…" at bounding box center [84, 195] width 106 height 31
drag, startPoint x: 61, startPoint y: 195, endPoint x: 31, endPoint y: 195, distance: 29.9
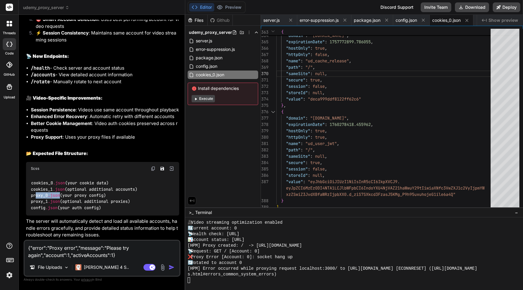
click at [31, 195] on code "cookies_0 .json (your cookie data) cookies_1 .json (optional additional account…" at bounding box center [84, 195] width 106 height 31
copy code "proxy_0 .json"
click at [234, 32] on icon at bounding box center [234, 32] width 5 height 5
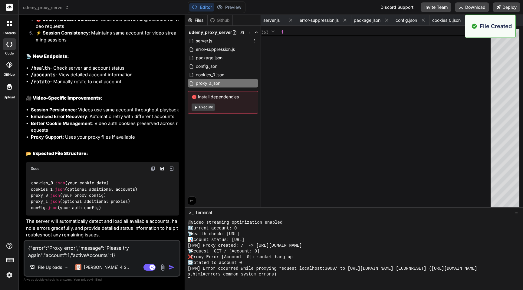
scroll to position [0, 0]
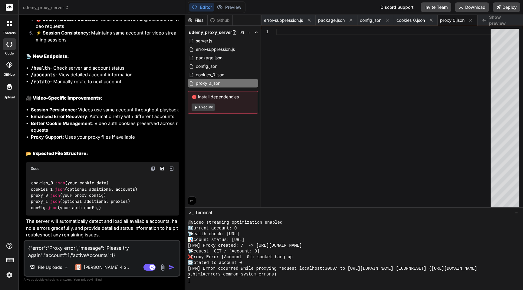
click at [318, 73] on div at bounding box center [385, 120] width 218 height 182
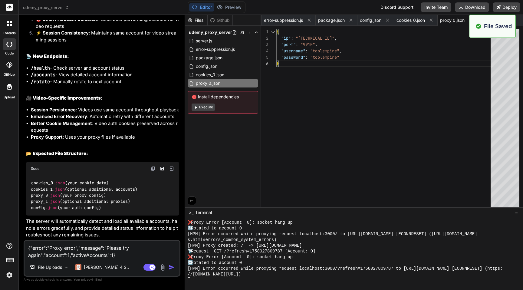
scroll to position [747, 0]
click at [345, 257] on div "❌ Proxy Error [Account: 0]: socket hang up" at bounding box center [351, 257] width 326 height 6
click at [231, 7] on button "Preview" at bounding box center [229, 7] width 30 height 8
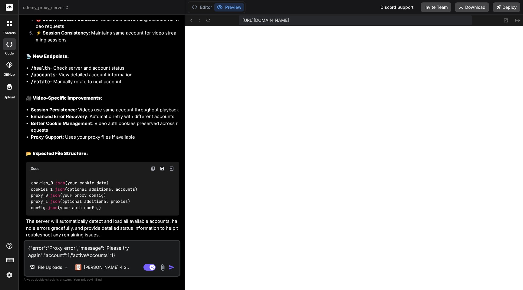
click at [109, 253] on textarea "{"error":"Proxy error","message":"Please try again","account":1,"activeAccounts…" at bounding box center [102, 250] width 155 height 18
paste textarea
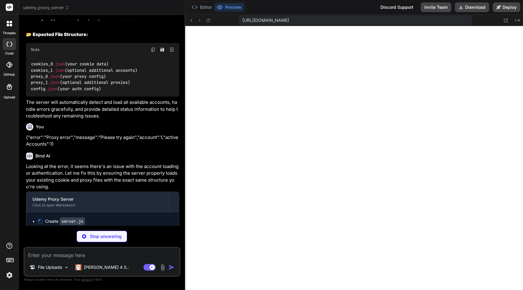
scroll to position [1024, 0]
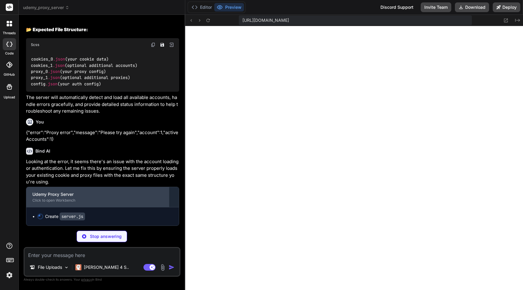
click at [61, 193] on div "Udemy Proxy Server" at bounding box center [97, 194] width 130 height 6
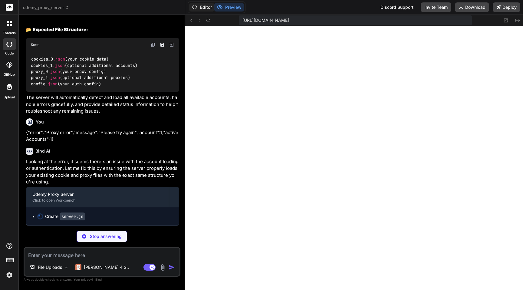
click at [201, 7] on button "Editor" at bounding box center [201, 7] width 25 height 8
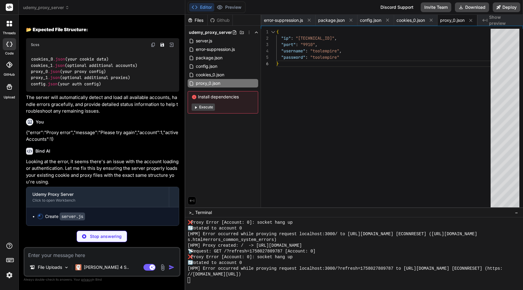
scroll to position [747, 0]
click at [86, 267] on p "[PERSON_NAME] 4 S.." at bounding box center [106, 267] width 45 height 6
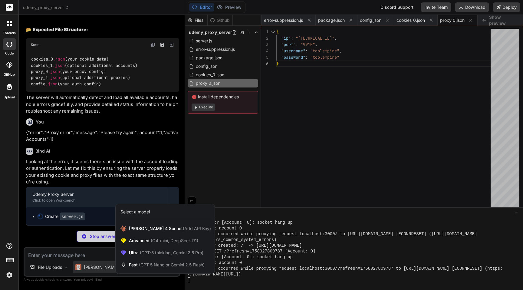
click at [104, 170] on div at bounding box center [261, 145] width 523 height 290
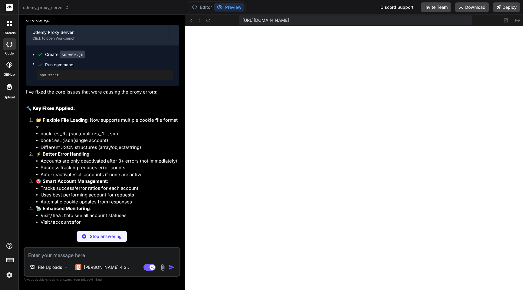
scroll to position [1192, 0]
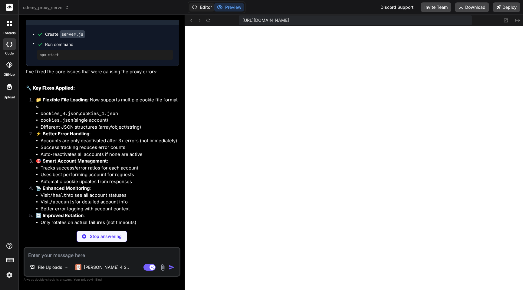
click at [206, 6] on button "Editor" at bounding box center [201, 7] width 25 height 8
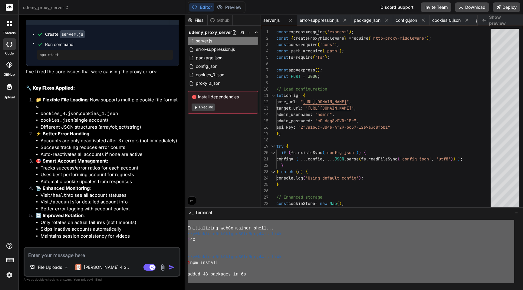
scroll to position [0, 0]
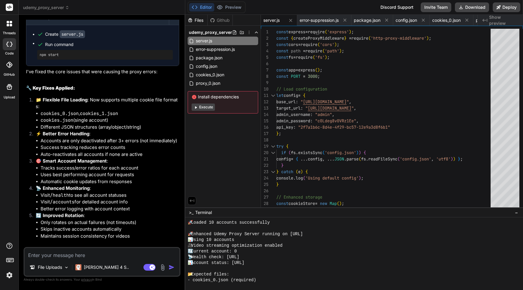
drag, startPoint x: 287, startPoint y: 276, endPoint x: 226, endPoint y: 290, distance: 62.6
click at [226, 290] on div "⚠️⚠️⚠️⚠️⚠️⚠️⚠️⚠️⚠️⚠️⚠️⚠️⚠️⚠️⚠️⚠️⚠️⚠️⚠️⚠️⚠️⚠️⚠️⚠️⚠️⚠️⚠️⚠️⚠️⚠️⚠️⚠️ 🚀 Loaded 10 ac…" at bounding box center [354, 253] width 338 height 73
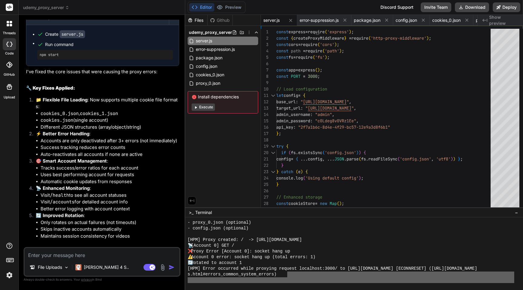
click at [324, 248] on div "❌ Proxy Error [Account 0]: socket hang up" at bounding box center [351, 251] width 326 height 6
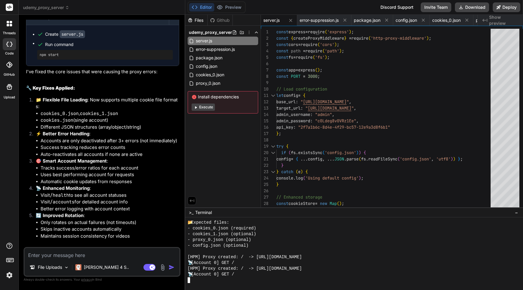
scroll to position [322, 0]
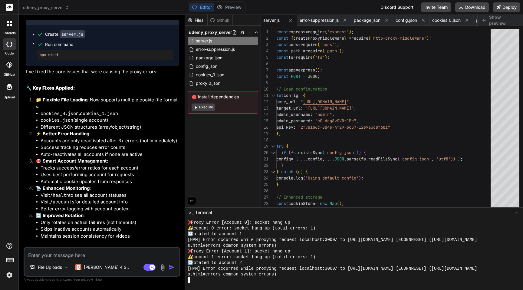
click at [270, 267] on span "[HPM] Error occurred while proxying request localhost:3000/ to [URL][DOMAIN_NAM…" at bounding box center [333, 269] width 290 height 6
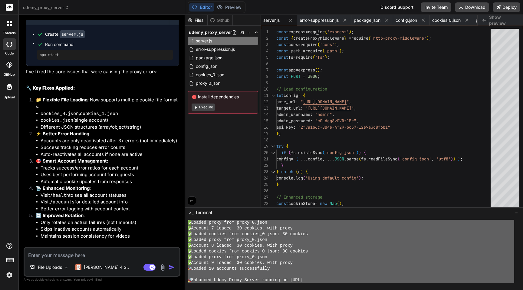
scroll to position [0, 0]
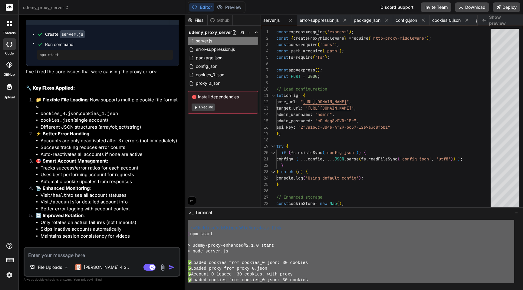
drag, startPoint x: 272, startPoint y: 280, endPoint x: 188, endPoint y: 220, distance: 103.4
click at [188, 220] on div "~/y0kcklukd0sk6k1gcn36to6gry44is-fi4k ❯ npm start > udemy-proxy-enhanced@2.1.0 …" at bounding box center [351, 251] width 326 height 63
click at [95, 254] on textarea at bounding box center [102, 253] width 155 height 11
paste textarea "~/l4ipsumdo3si4a5con50ad6eli34se-do3e ❯ tem incid > utlab-etdol-magnaali@8.8.1 …"
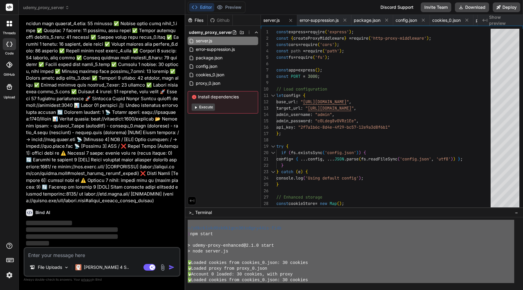
scroll to position [1570, 0]
click at [227, 259] on div at bounding box center [351, 257] width 326 height 6
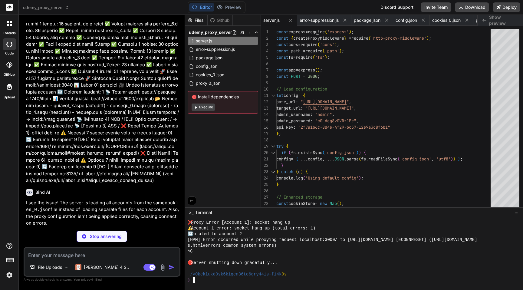
click at [199, 20] on div "Files" at bounding box center [196, 20] width 22 height 6
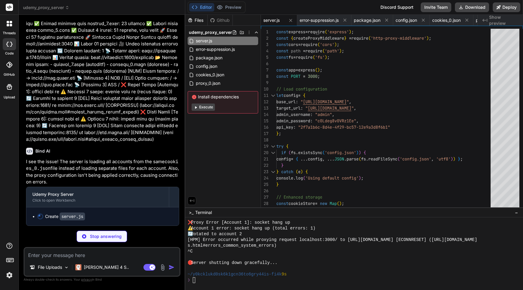
click at [347, 267] on div at bounding box center [351, 269] width 326 height 6
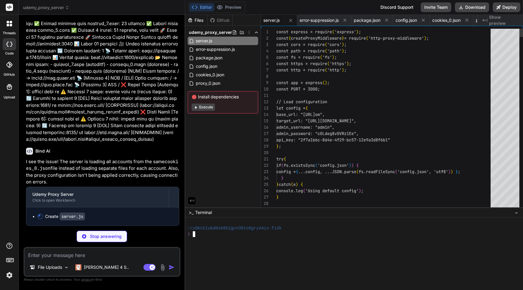
scroll to position [25, 0]
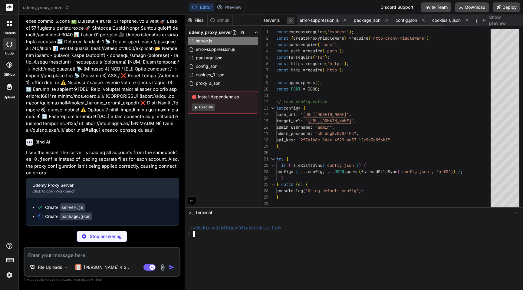
click at [289, 20] on icon at bounding box center [290, 20] width 5 height 5
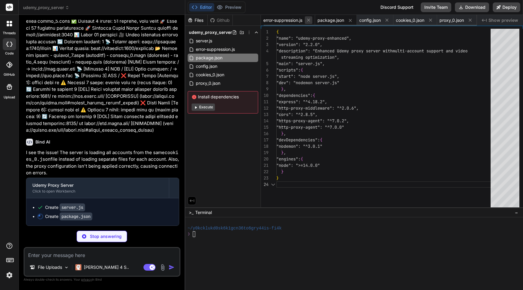
scroll to position [25, 0]
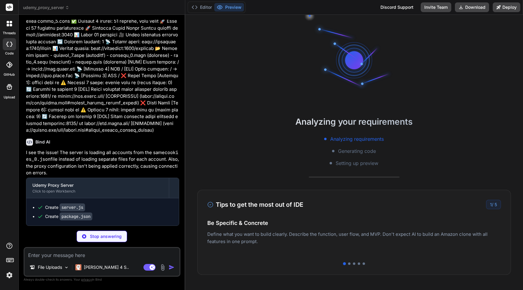
click at [306, 21] on div "Analyzing your requirements Analyzing requirements Generating code Setting up p…" at bounding box center [354, 152] width 338 height 275
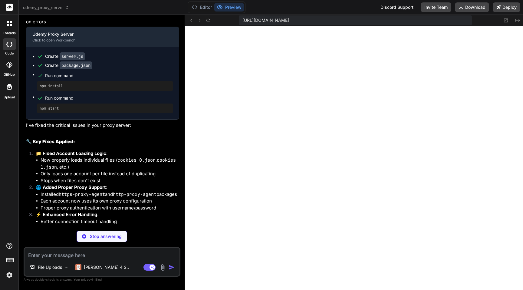
scroll to position [1832, 0]
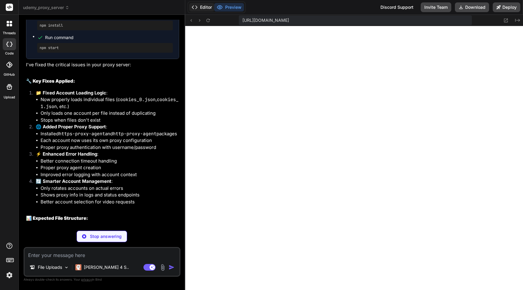
click at [195, 6] on polyline at bounding box center [196, 7] width 2 height 3
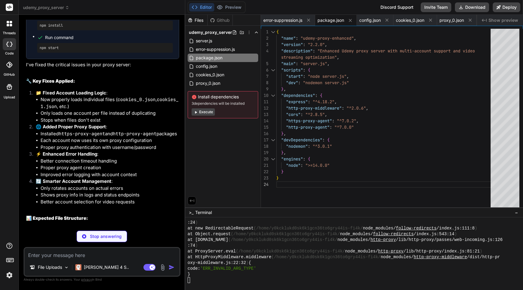
click at [306, 275] on div "}" at bounding box center [351, 274] width 326 height 6
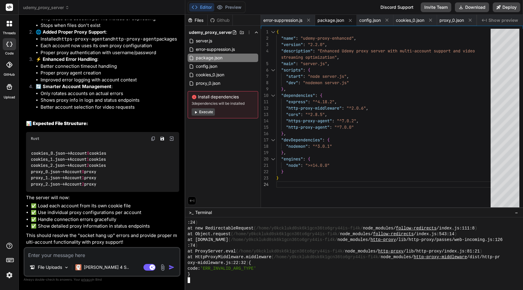
scroll to position [1954, 0]
click at [173, 141] on img at bounding box center [171, 138] width 5 height 5
click at [171, 139] on img at bounding box center [171, 138] width 5 height 5
click at [163, 266] on img at bounding box center [162, 267] width 7 height 7
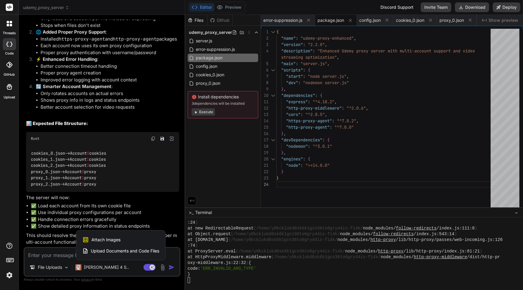
click at [125, 204] on div at bounding box center [261, 145] width 523 height 290
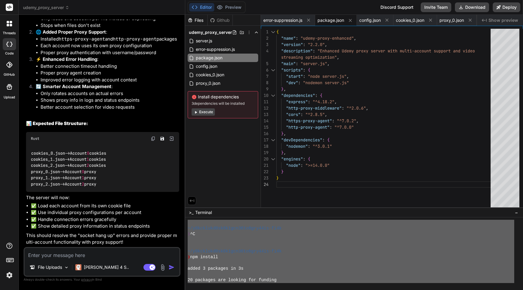
scroll to position [0, 0]
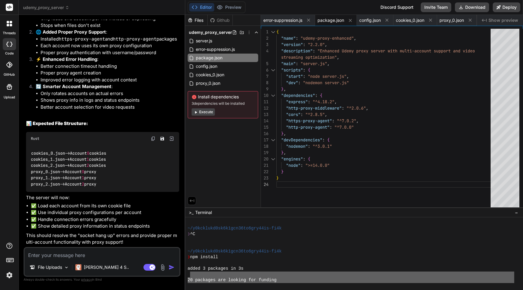
drag, startPoint x: 216, startPoint y: 281, endPoint x: 189, endPoint y: 274, distance: 27.8
click at [189, 274] on div "~/y0kcklukd0sk6k1gcn36to6gry44is-fi4k ❯ ^C ~/y0kcklukd0sk6k1gcn36to6gry44is-fi4…" at bounding box center [351, 251] width 326 height 63
click at [82, 250] on textarea at bounding box center [102, 253] width 155 height 11
paste textarea "94 loremips dol sitamet con adipisc eli `sed doei` tem incidid ~/u0laboree9do2m…"
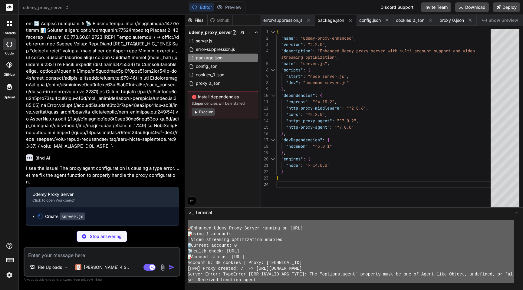
scroll to position [264, 0]
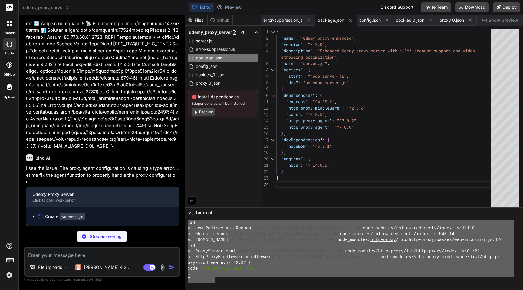
click at [308, 253] on span "(/home/y0kcklukd0sk6k1gcn36to6gry44is-fi4k/" at bounding box center [290, 251] width 109 height 6
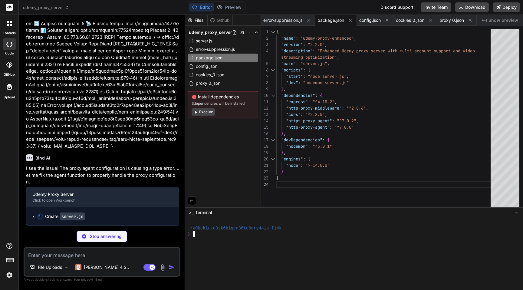
scroll to position [0, 0]
click at [205, 111] on button "Execute" at bounding box center [202, 111] width 23 height 7
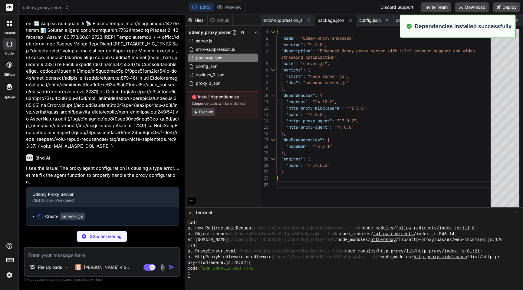
scroll to position [207, 0]
click at [306, 267] on div "code: 'ERR_INVALID_ARG_TYPE'" at bounding box center [351, 269] width 326 height 6
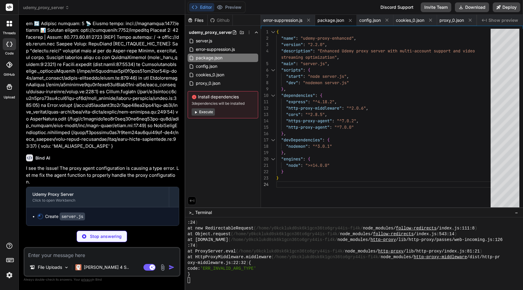
click at [206, 104] on span "3 dependencies will be installed" at bounding box center [222, 103] width 63 height 5
click at [206, 110] on button "Execute" at bounding box center [202, 111] width 23 height 7
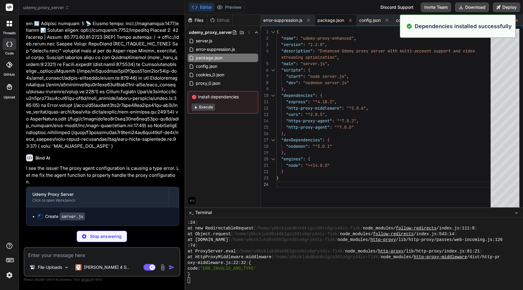
scroll to position [661, 0]
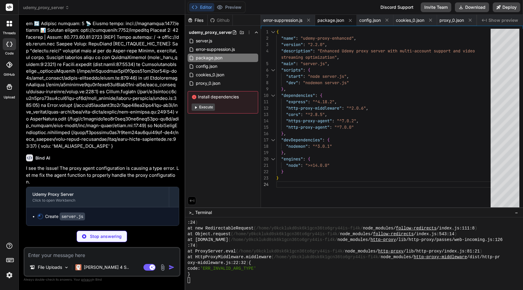
click at [203, 106] on button "Execute" at bounding box center [202, 106] width 23 height 7
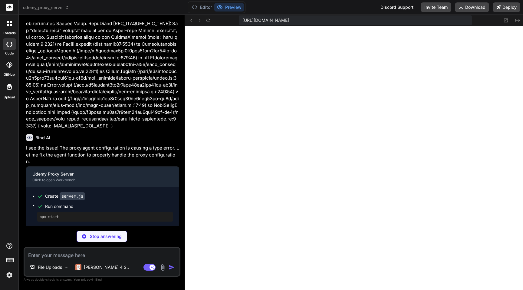
scroll to position [1345, 0]
click at [210, 20] on icon at bounding box center [207, 20] width 5 height 5
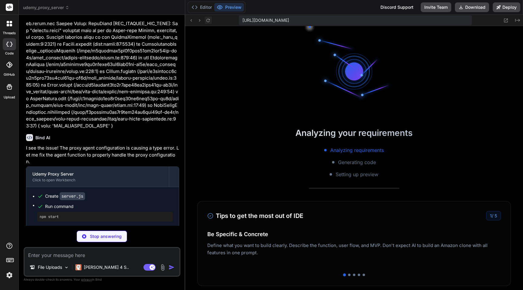
scroll to position [1437, 0]
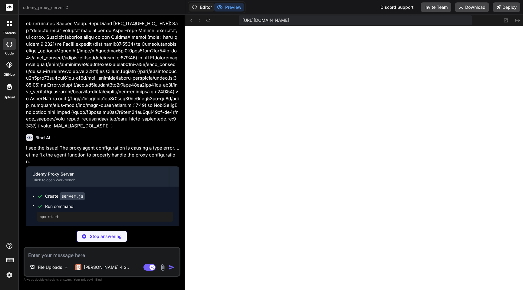
click at [206, 7] on button "Editor" at bounding box center [201, 7] width 25 height 8
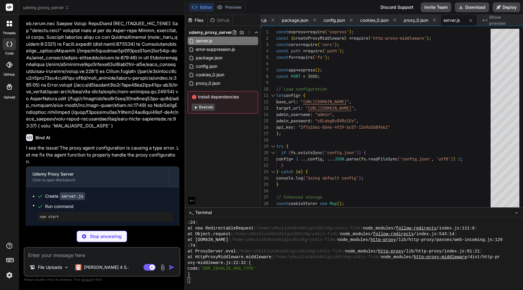
click at [241, 290] on div at bounding box center [354, 253] width 338 height 73
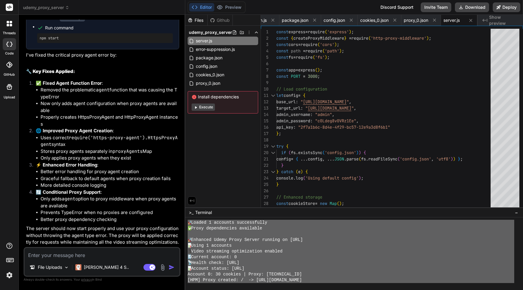
scroll to position [6, 0]
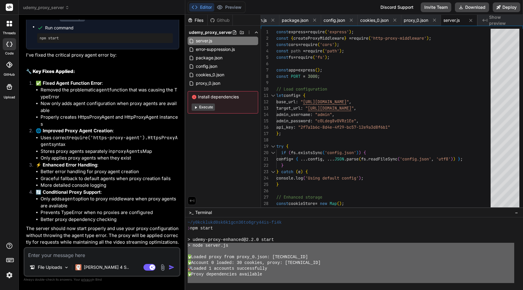
drag, startPoint x: 213, startPoint y: 275, endPoint x: 182, endPoint y: 243, distance: 44.3
click at [182, 243] on div "udemy_proxy_server Created with Pixso. Bind AI Web Search Created with Pixso. C…" at bounding box center [271, 145] width 504 height 290
click at [103, 257] on textarea at bounding box center [102, 253] width 155 height 11
paste textarea "> lore ipsumd.si ✅ Ametco adipi elit seddo_7.eius: 83.808.58.40:1540 ✅ Tempori …"
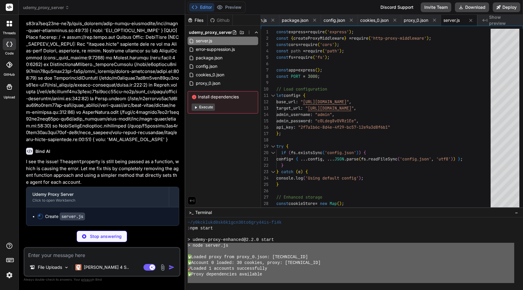
scroll to position [2932, 0]
click at [91, 268] on p "[PERSON_NAME] 4 S.." at bounding box center [106, 267] width 45 height 6
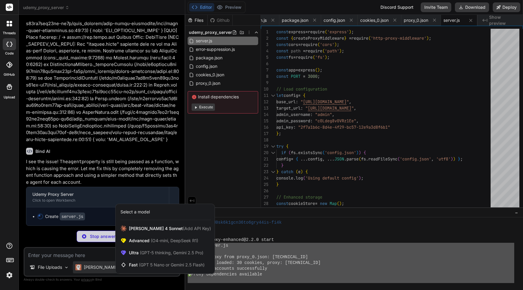
click at [123, 163] on div at bounding box center [261, 145] width 523 height 290
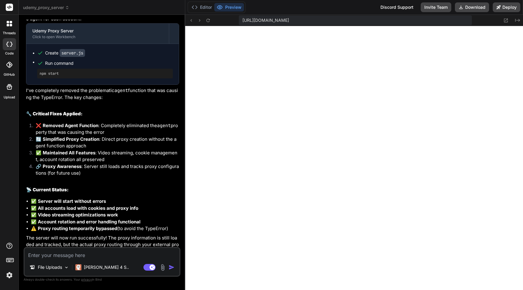
scroll to position [3134, 0]
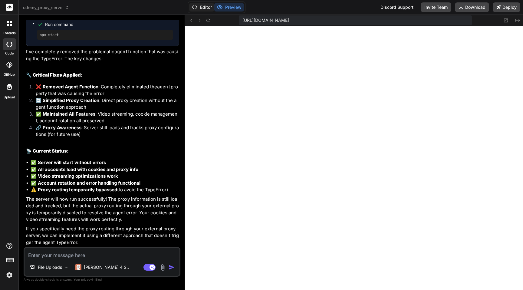
click at [202, 6] on button "Editor" at bounding box center [201, 7] width 25 height 8
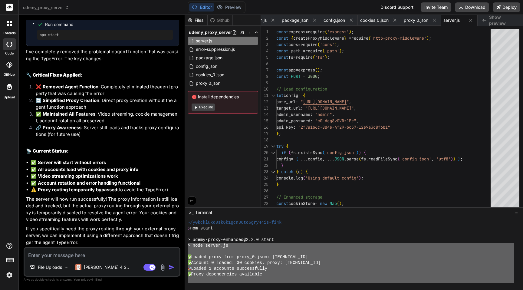
click at [313, 250] on div at bounding box center [351, 251] width 326 height 6
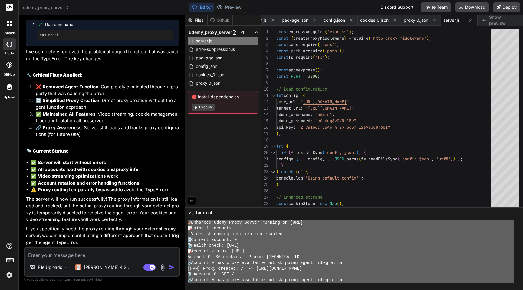
scroll to position [0, 0]
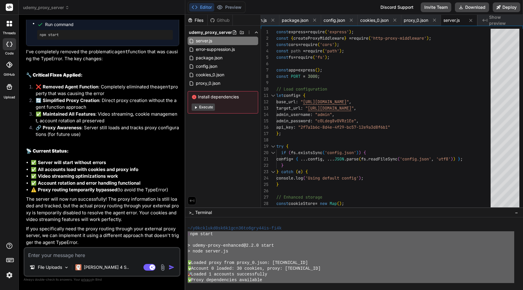
drag, startPoint x: 227, startPoint y: 280, endPoint x: 189, endPoint y: 237, distance: 56.8
click at [188, 235] on div "~/y0kcklukd0sk6k1gcn36to6gry44is-fi4k ❯ npm start > udemy-proxy-enhanced@2.2.0 …" at bounding box center [351, 251] width 326 height 63
click at [100, 249] on textarea at bounding box center [102, 253] width 155 height 11
paste textarea "❯ lor ipsum > dolor-sitam-consecte@0.7.8 adipi > elit seddoe.te ✅ Incidi utlab …"
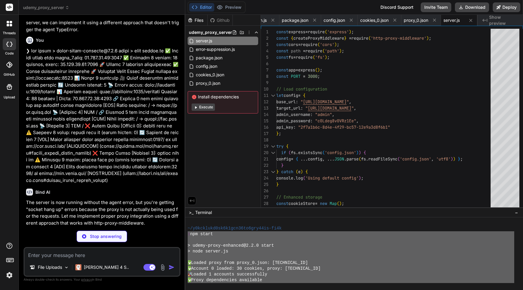
scroll to position [3387, 0]
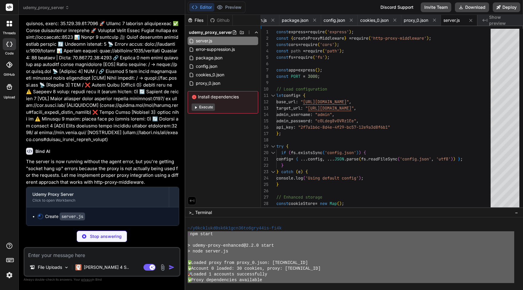
click at [268, 255] on div at bounding box center [351, 257] width 326 height 6
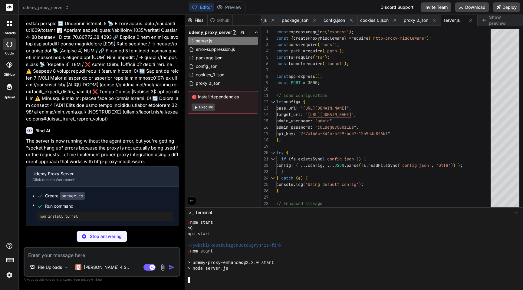
scroll to position [224, 0]
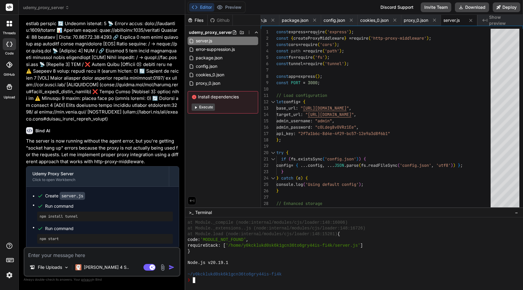
click at [207, 105] on button "Execute" at bounding box center [202, 106] width 23 height 7
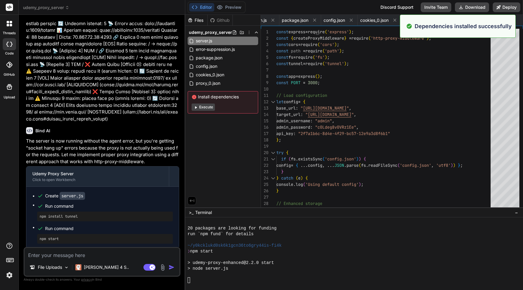
scroll to position [437, 0]
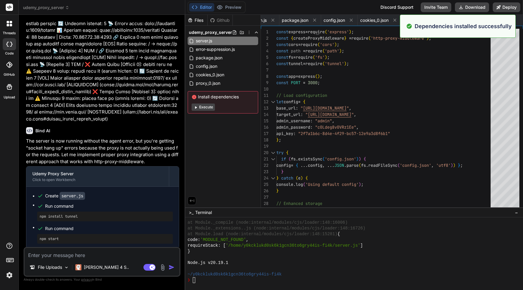
click at [332, 264] on div "Node.js v20.19.1" at bounding box center [351, 263] width 326 height 6
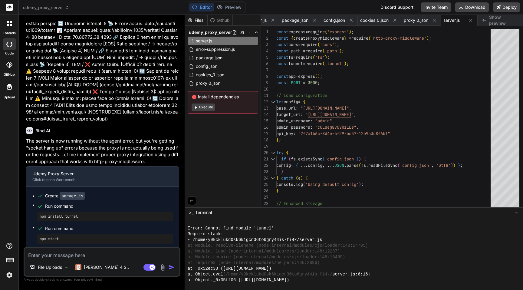
scroll to position [518, 0]
click at [234, 227] on span at bounding box center [234, 228] width 2 height 6
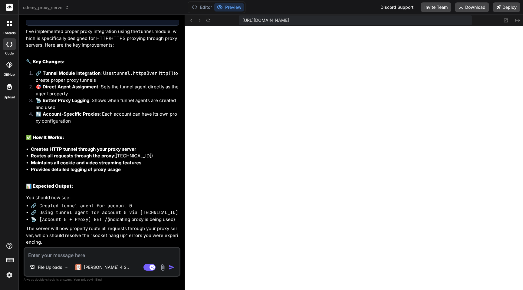
scroll to position [98, 0]
click at [6, 46] on div at bounding box center [9, 44] width 13 height 12
click at [47, 8] on span "udemy_proxy_server" at bounding box center [46, 8] width 46 height 6
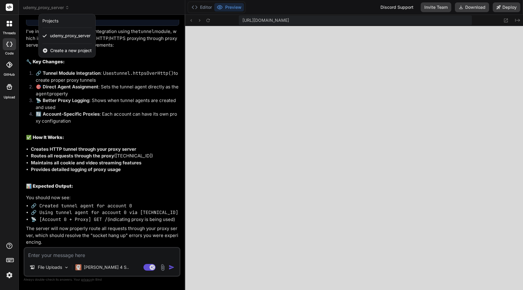
click at [93, 114] on div at bounding box center [261, 145] width 523 height 290
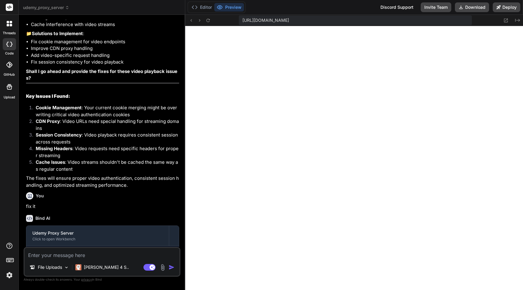
scroll to position [0, 0]
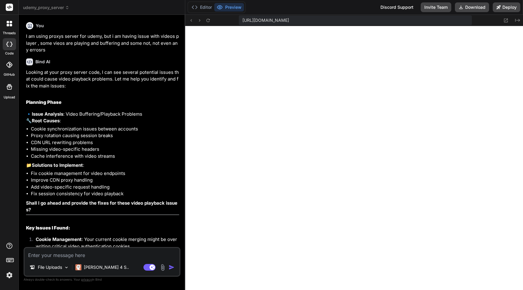
click at [57, 41] on p "I am using proxys server for udemy, but i am having issue with videos player , …" at bounding box center [102, 43] width 153 height 21
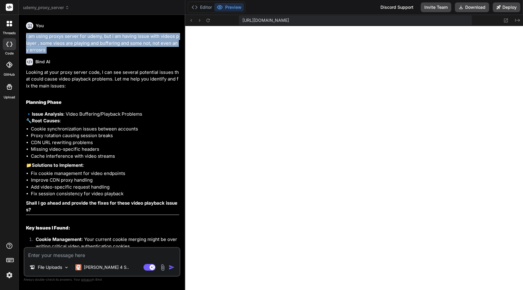
copy div "I am using proxys server for udemy, but i am having issue with videos player , …"
click at [41, 8] on span "udemy_proxy_server" at bounding box center [46, 8] width 46 height 6
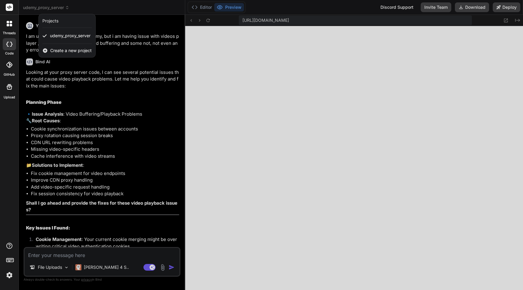
click at [62, 51] on span "Create a new project" at bounding box center [70, 50] width 41 height 6
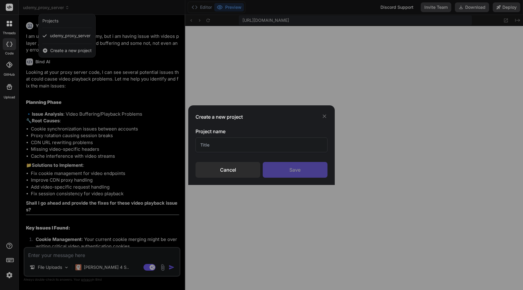
click at [240, 171] on div "Cancel" at bounding box center [227, 170] width 65 height 16
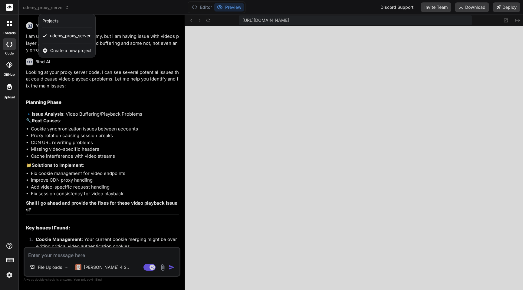
click at [50, 50] on span "Create a new project" at bounding box center [70, 50] width 41 height 6
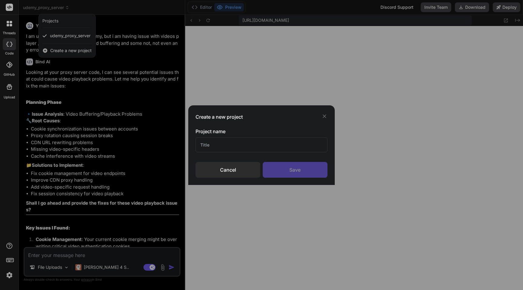
click at [224, 139] on input "text" at bounding box center [261, 144] width 132 height 15
click at [317, 167] on div "Save" at bounding box center [295, 170] width 65 height 16
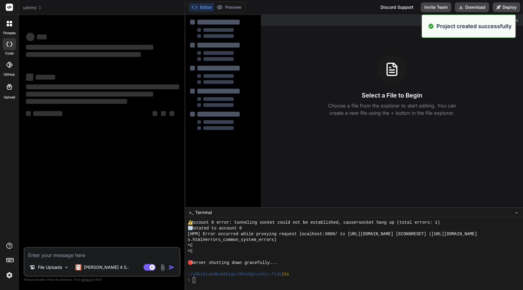
scroll to position [132, 0]
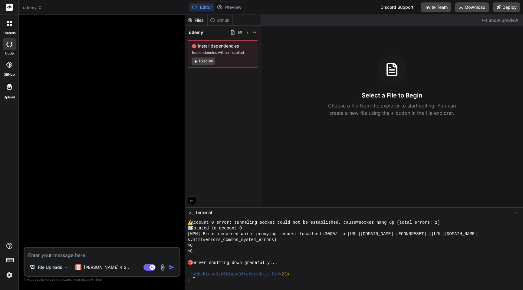
click at [38, 10] on span "udemy" at bounding box center [32, 8] width 19 height 6
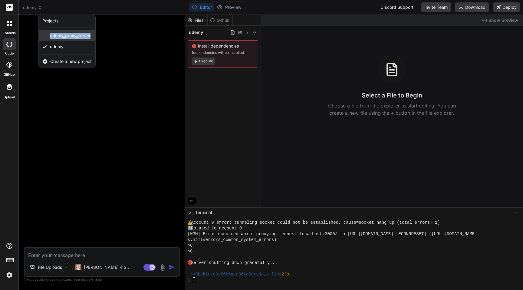
click at [60, 35] on span "udemy_proxy_server" at bounding box center [70, 36] width 41 height 6
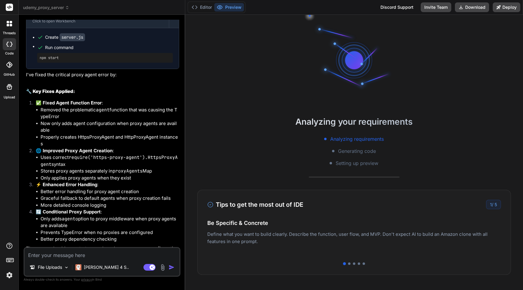
scroll to position [1482, 0]
click at [8, 28] on div at bounding box center [9, 23] width 13 height 13
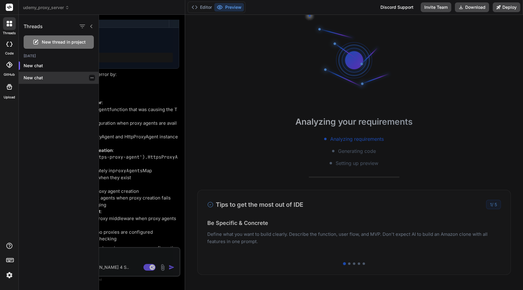
click at [35, 74] on div "New chat" at bounding box center [59, 78] width 80 height 12
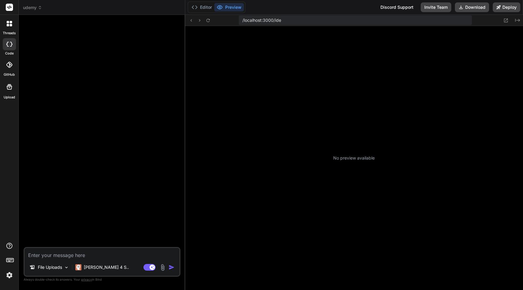
scroll to position [333, 0]
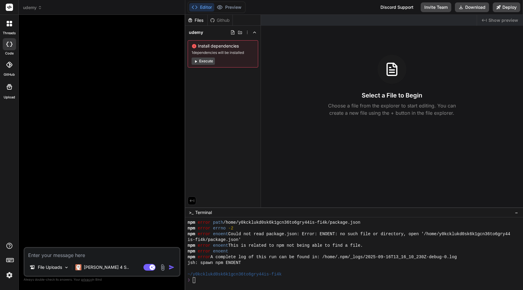
click at [102, 57] on div at bounding box center [102, 133] width 155 height 227
click at [9, 31] on label "threads" at bounding box center [9, 33] width 13 height 5
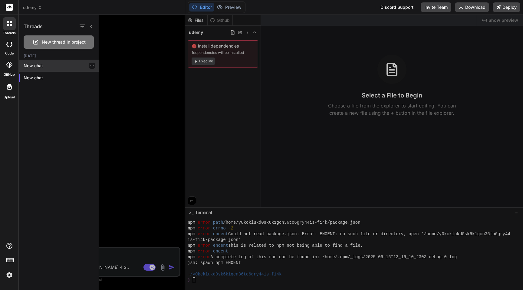
click at [90, 66] on icon "button" at bounding box center [92, 66] width 4 height 4
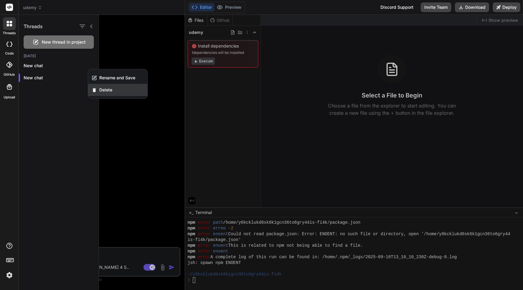
click at [107, 91] on span "Delete" at bounding box center [105, 90] width 13 height 6
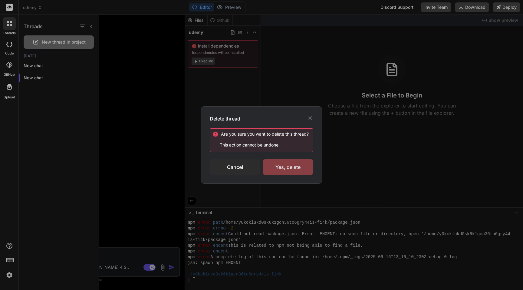
click at [277, 162] on div "Yes, delete" at bounding box center [288, 167] width 51 height 16
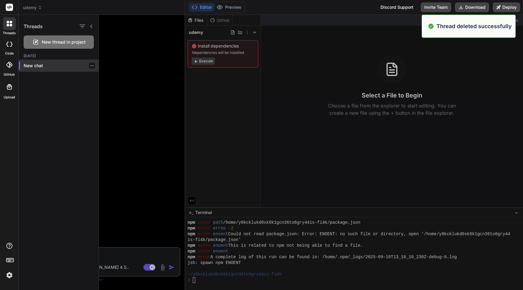
click at [90, 65] on icon "button" at bounding box center [91, 65] width 3 height 1
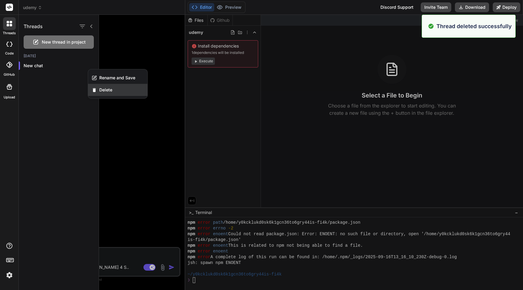
click at [104, 91] on span "Delete" at bounding box center [105, 90] width 13 height 6
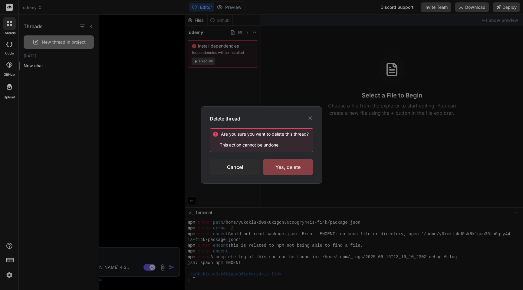
click at [294, 167] on div "Yes, delete" at bounding box center [288, 167] width 51 height 16
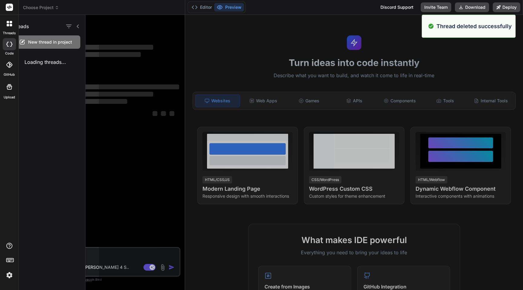
scroll to position [356, 0]
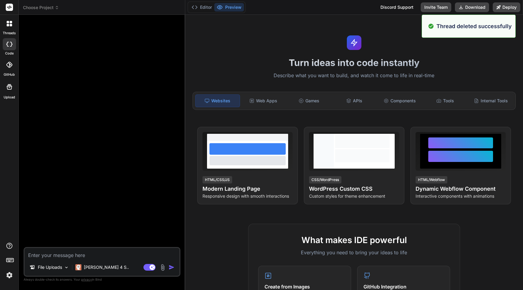
click at [8, 26] on icon at bounding box center [8, 25] width 2 height 2
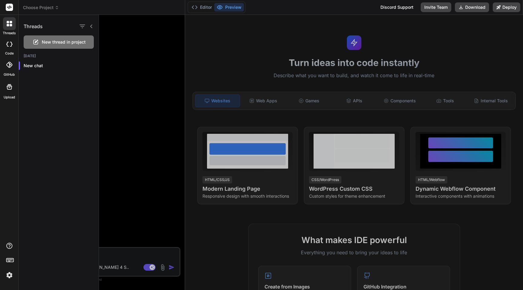
click at [6, 46] on div at bounding box center [9, 44] width 13 height 12
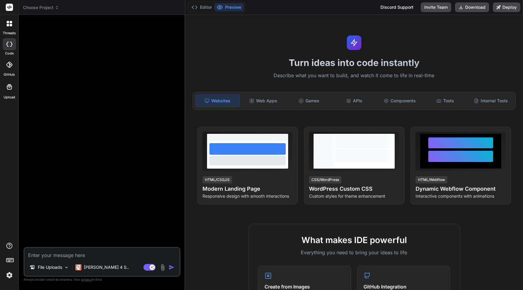
click at [43, 6] on span "Choose Project" at bounding box center [41, 8] width 36 height 6
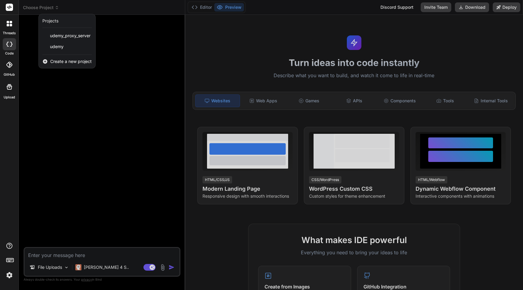
click at [4, 147] on div "threads code GitHub Upload" at bounding box center [9, 145] width 19 height 290
click at [6, 280] on img at bounding box center [9, 275] width 10 height 10
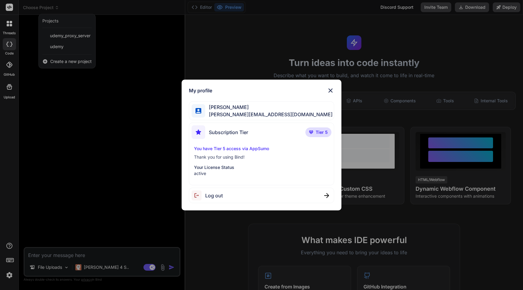
click at [126, 211] on div "My profile [PERSON_NAME] [PERSON_NAME][EMAIL_ADDRESS][DOMAIN_NAME] Subscription…" at bounding box center [261, 145] width 523 height 290
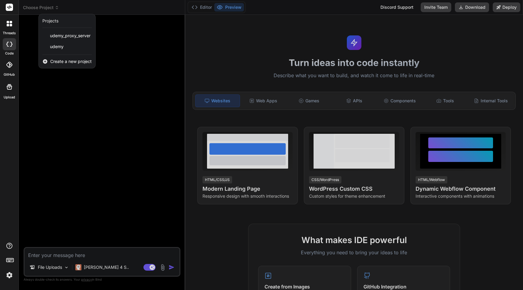
click at [432, 3] on div at bounding box center [261, 145] width 523 height 290
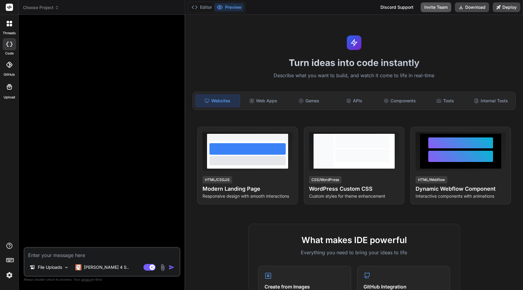
click at [435, 6] on button "Invite Team" at bounding box center [436, 7] width 31 height 10
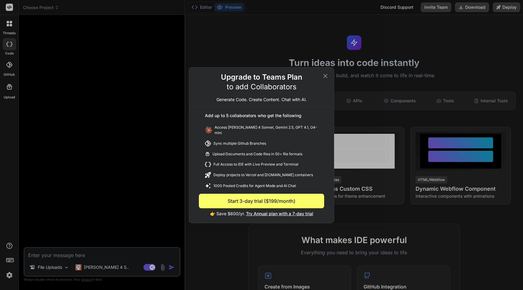
click at [326, 76] on icon at bounding box center [325, 75] width 7 height 7
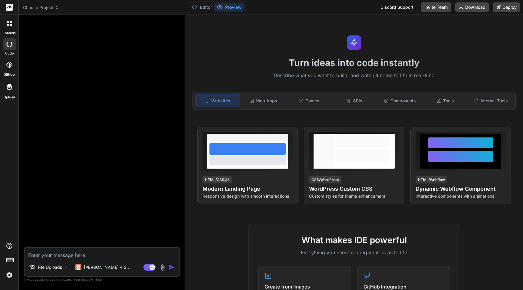
click at [3, 67] on div at bounding box center [9, 64] width 13 height 13
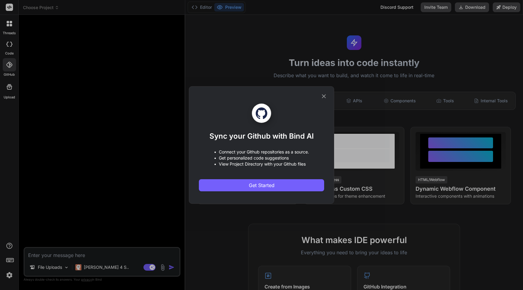
click at [326, 97] on icon at bounding box center [323, 96] width 7 height 7
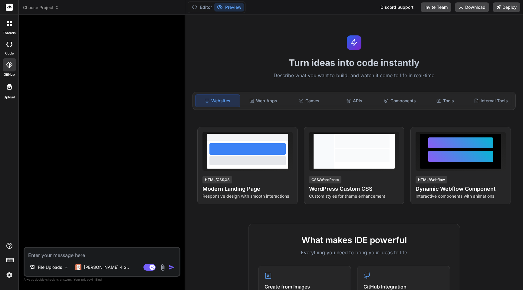
click at [7, 87] on icon at bounding box center [9, 86] width 7 height 7
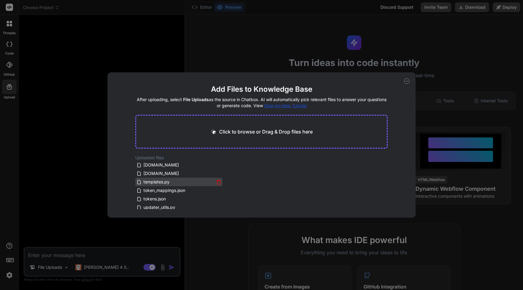
scroll to position [79, 0]
click at [146, 162] on span "config.json" at bounding box center [154, 162] width 23 height 7
click at [406, 81] on icon at bounding box center [406, 80] width 5 height 5
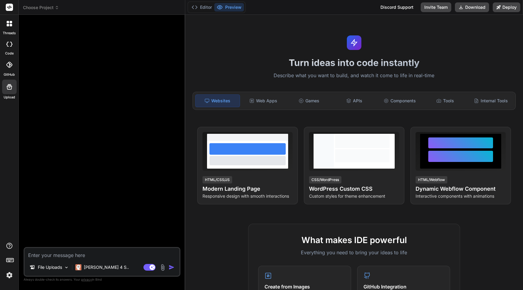
click at [122, 60] on div at bounding box center [102, 133] width 155 height 227
click at [10, 26] on icon at bounding box center [11, 25] width 2 height 2
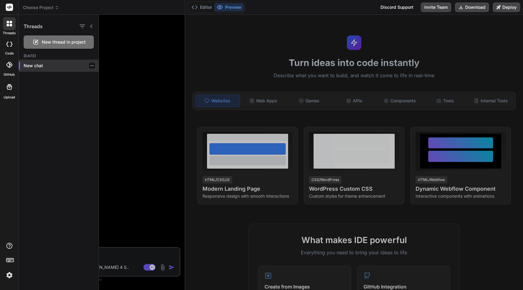
click at [29, 67] on p "New chat" at bounding box center [61, 66] width 75 height 6
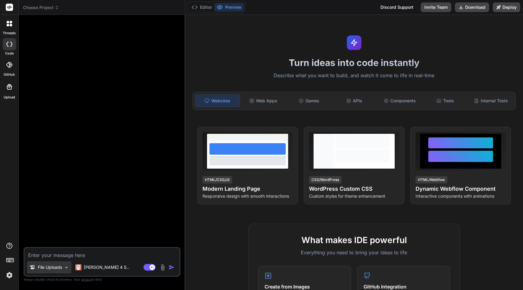
click at [55, 268] on p "File Uploads" at bounding box center [50, 267] width 24 height 6
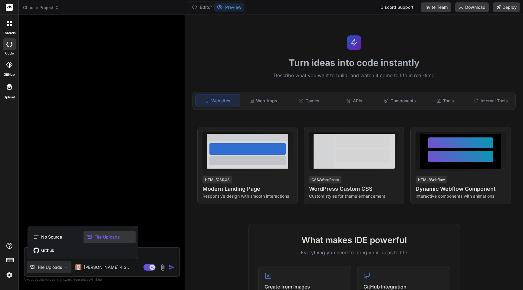
click at [110, 234] on span "File Uploads" at bounding box center [106, 237] width 25 height 6
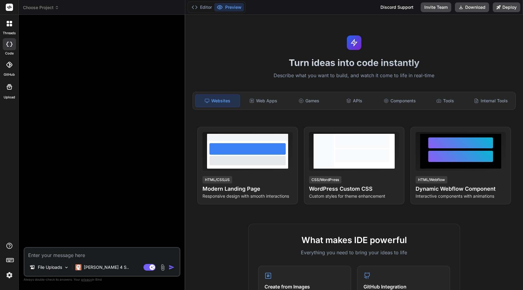
click at [64, 169] on div at bounding box center [102, 133] width 155 height 227
click at [56, 257] on textarea at bounding box center [102, 253] width 155 height 11
paste textarea "I am using proxys server for udemy, but i am having issue with videos player , …"
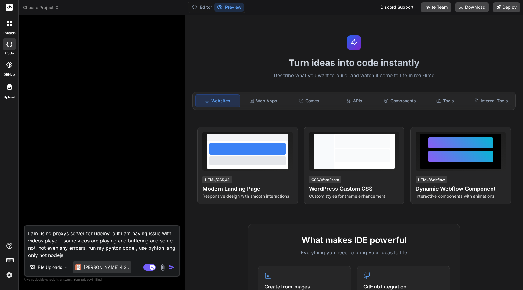
click at [87, 272] on div "[PERSON_NAME] 4 S.." at bounding box center [102, 267] width 58 height 12
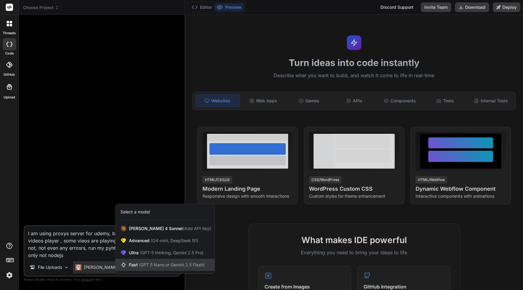
click at [138, 265] on span "Fast (GPT 5 Nano or Gemini 2.5 Flash)" at bounding box center [167, 265] width 76 height 6
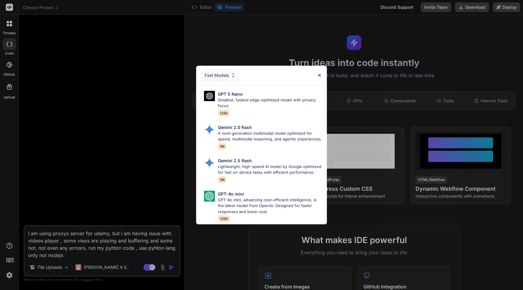
click at [226, 75] on div "Fast Models" at bounding box center [220, 75] width 38 height 13
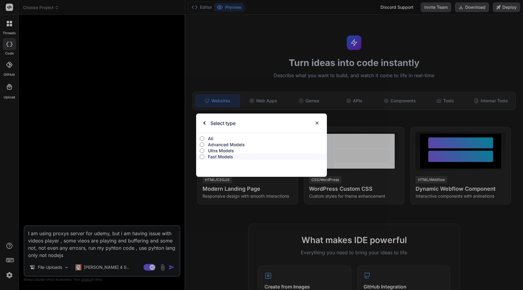
click at [221, 150] on p "Ultra Models" at bounding box center [267, 151] width 119 height 6
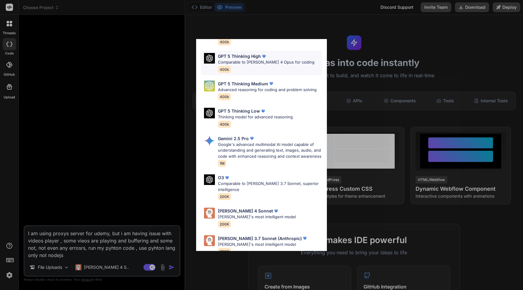
scroll to position [0, 0]
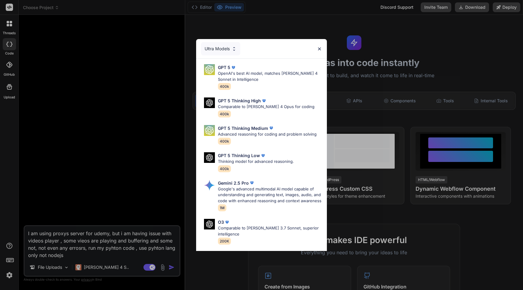
click at [219, 48] on div "Ultra Models" at bounding box center [220, 48] width 39 height 13
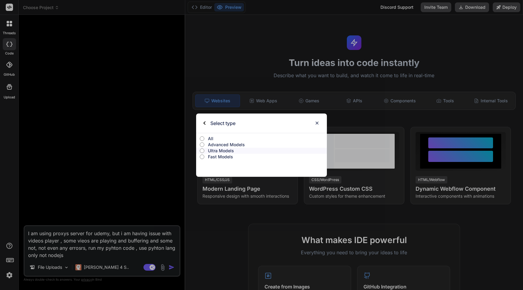
click at [211, 139] on p "All" at bounding box center [267, 139] width 119 height 6
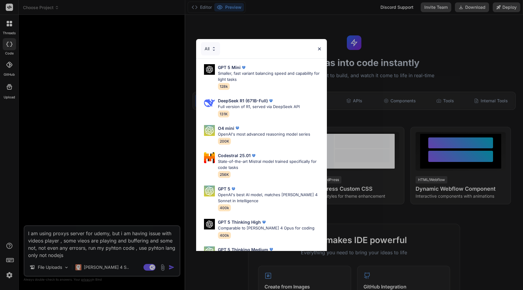
click at [318, 49] on img at bounding box center [319, 48] width 5 height 5
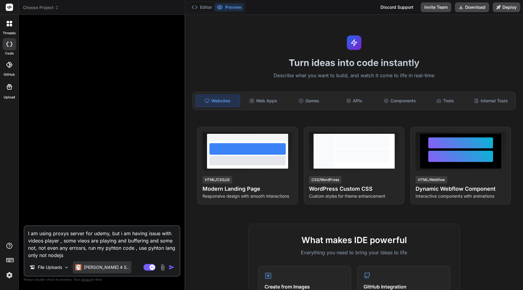
click at [91, 268] on p "[PERSON_NAME] 4 S.." at bounding box center [106, 267] width 45 height 6
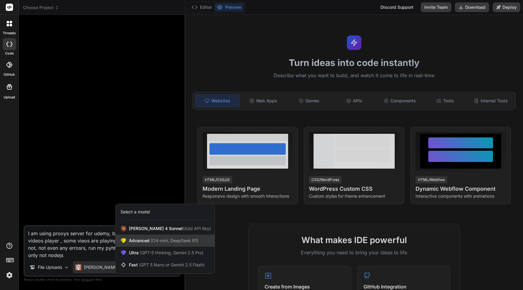
click at [142, 242] on span "Advanced (O4-mini, DeepSeek R1)" at bounding box center [163, 240] width 69 height 6
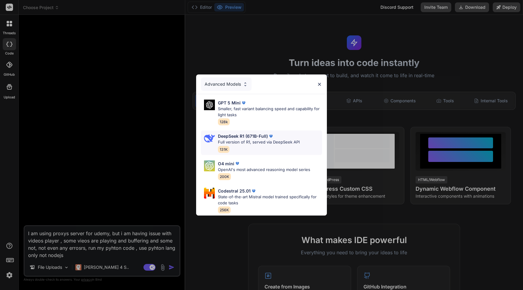
click at [244, 146] on div "DeepSeek R1 (671B-Full) Full version of R1, served via DeepSeek API 131K" at bounding box center [259, 143] width 82 height 20
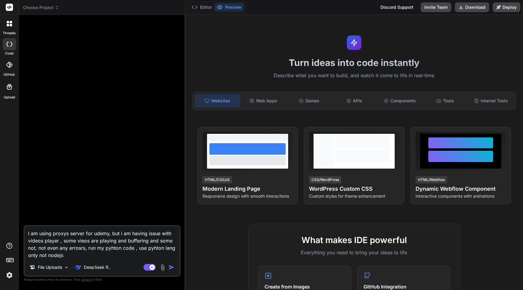
click at [87, 254] on textarea "I am using proxys server for udemy, but i am having issue with videos player , …" at bounding box center [102, 242] width 155 height 33
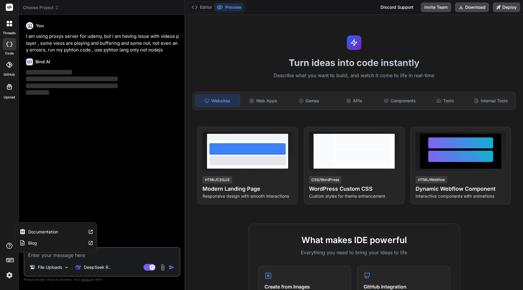
click at [38, 234] on label "Documentation" at bounding box center [43, 232] width 30 height 6
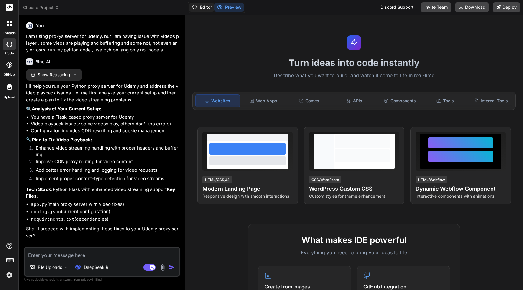
click at [202, 8] on button "Editor" at bounding box center [201, 7] width 25 height 8
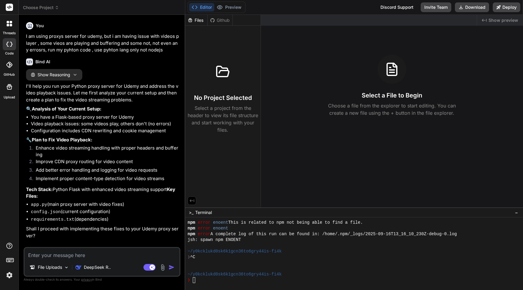
click at [96, 178] on li "Implement proper content-type detection for video streams" at bounding box center [105, 179] width 148 height 8
click at [112, 212] on li "config.json (current configuration)" at bounding box center [105, 212] width 148 height 8
click at [83, 254] on textarea at bounding box center [102, 253] width 155 height 11
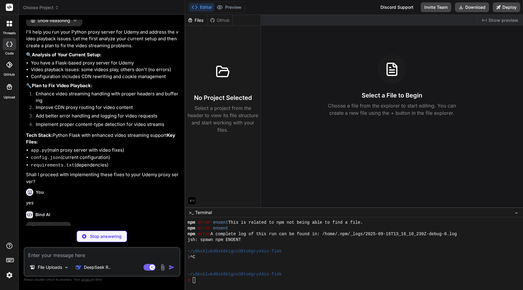
scroll to position [143, 0]
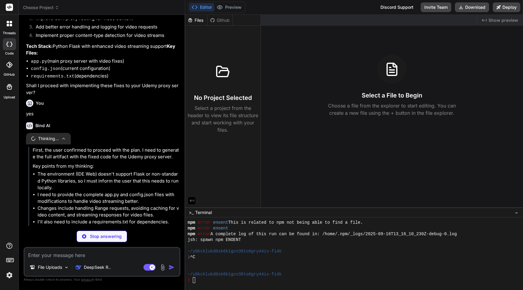
click at [67, 137] on button "Thinking..." at bounding box center [48, 138] width 45 height 11
click at [60, 137] on button "Thinking..." at bounding box center [48, 138] width 45 height 11
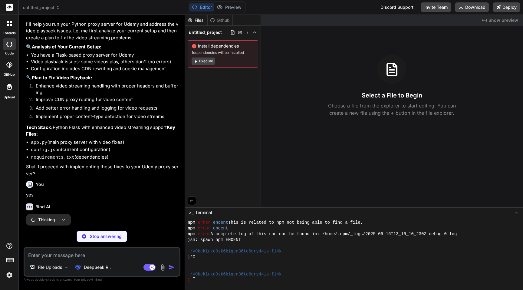
click at [338, 277] on div "~/y0kcklukd0sk6k1gcn36to6gry44is-fi4k" at bounding box center [351, 274] width 326 height 6
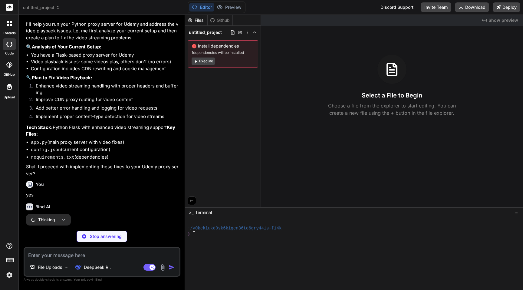
click at [49, 8] on span "untitled_project" at bounding box center [41, 8] width 37 height 6
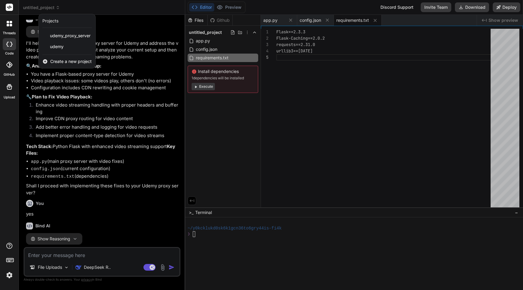
scroll to position [25, 0]
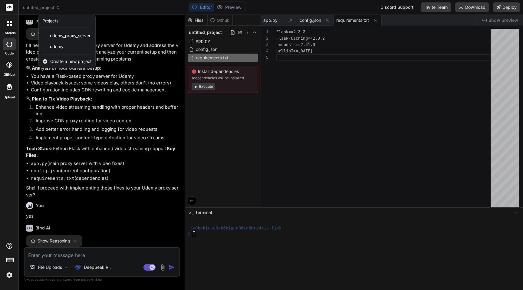
click at [74, 178] on div at bounding box center [261, 145] width 523 height 290
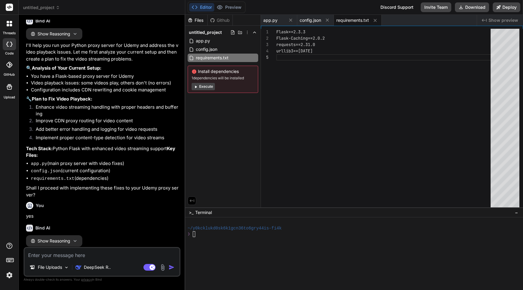
scroll to position [41, 0]
click at [209, 41] on span "app.py" at bounding box center [202, 40] width 15 height 7
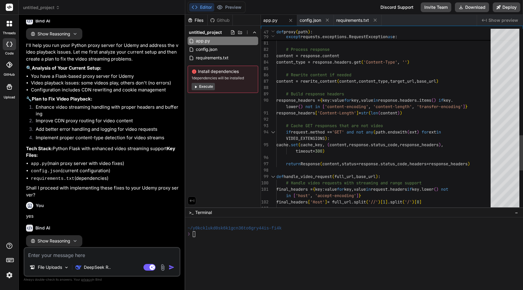
scroll to position [38, 0]
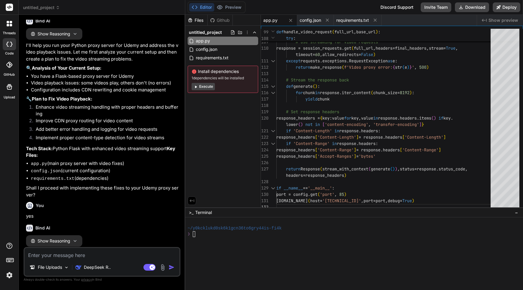
click at [207, 85] on button "Execute" at bounding box center [202, 86] width 23 height 7
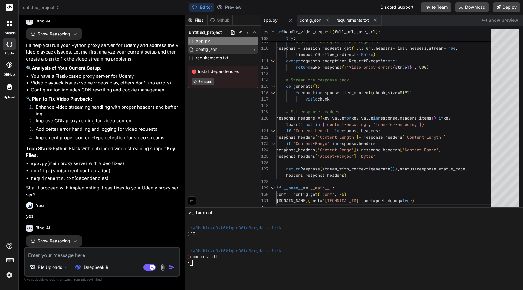
click at [207, 51] on span "config.json" at bounding box center [206, 49] width 23 height 7
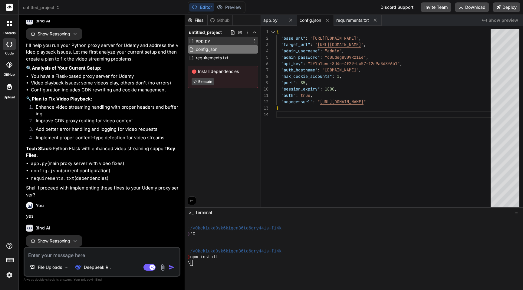
click at [207, 41] on span "app.py" at bounding box center [202, 40] width 15 height 7
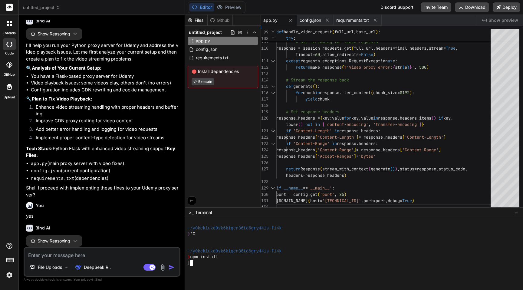
click at [321, 255] on div "❯ npm install" at bounding box center [351, 257] width 326 height 6
click at [209, 59] on span "requirements.txt" at bounding box center [212, 57] width 34 height 7
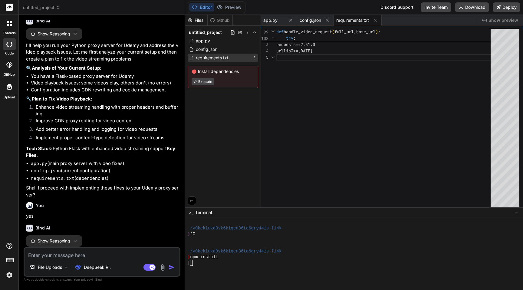
scroll to position [25, 0]
click at [333, 253] on div "~/y0kcklukd0sk6k1gcn36to6gry44is-fi4k" at bounding box center [351, 251] width 326 height 6
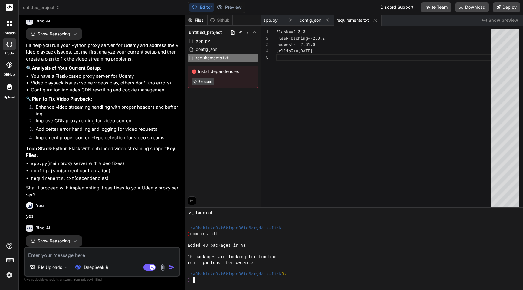
scroll to position [92, 0]
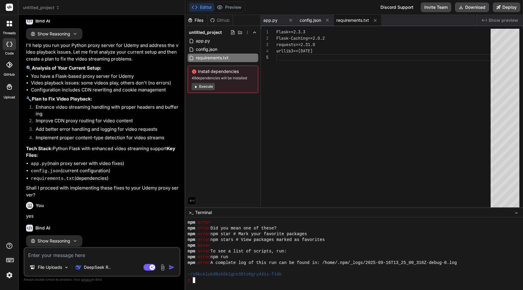
click at [69, 238] on span "Show Reasoning" at bounding box center [54, 240] width 33 height 5
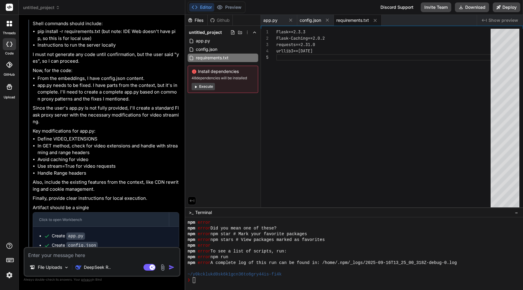
scroll to position [592, 0]
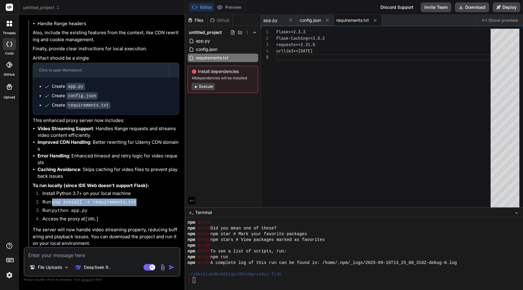
drag, startPoint x: 54, startPoint y: 200, endPoint x: 145, endPoint y: 198, distance: 90.5
click at [145, 198] on li "Run: pip install -r requirements.txt" at bounding box center [109, 202] width 142 height 8
copy code "pip install -r requirements.txt"
click at [332, 277] on div "❯" at bounding box center [351, 280] width 326 height 6
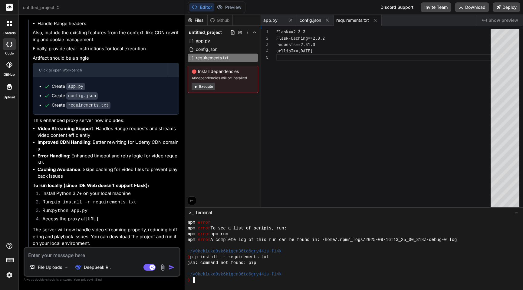
scroll to position [115, 0]
click at [76, 87] on code "app.py" at bounding box center [75, 86] width 19 height 7
click at [74, 85] on code "app.py" at bounding box center [75, 86] width 19 height 7
click at [198, 39] on span "app.py" at bounding box center [202, 40] width 15 height 7
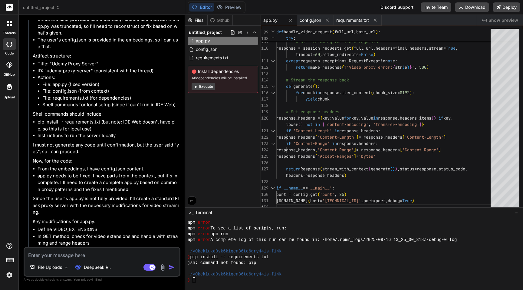
scroll to position [0, 0]
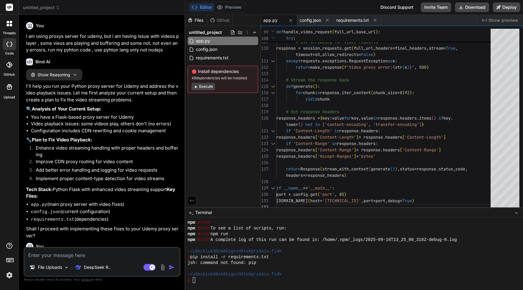
click at [90, 40] on p "I am using proxys server for udemy, but i am having issue with videos player , …" at bounding box center [102, 43] width 153 height 21
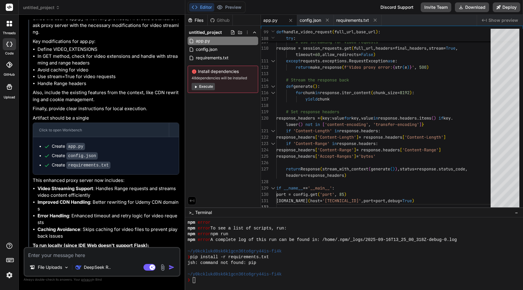
scroll to position [592, 0]
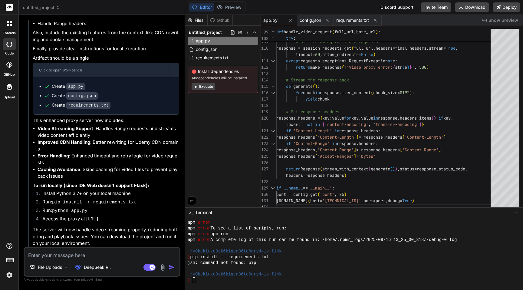
click at [79, 252] on textarea at bounding box center [102, 253] width 155 height 11
click at [88, 267] on p "DeepSeek R.." at bounding box center [97, 267] width 27 height 6
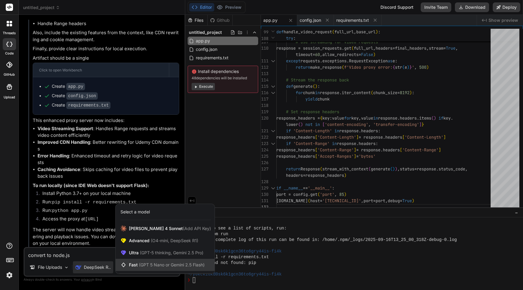
click at [150, 263] on span "(GPT 5 Nano or Gemini 2.5 Flash)" at bounding box center [172, 264] width 66 height 5
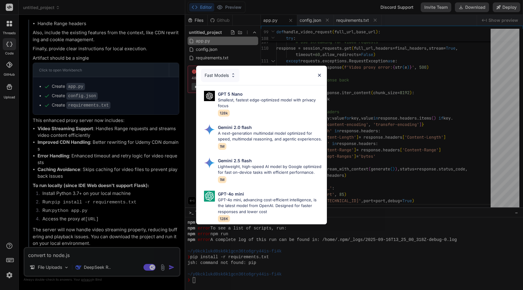
click at [114, 240] on div "Fast Models GPT 5 Nano Smallest, fastest edge-optimized model with privacy focu…" at bounding box center [261, 145] width 523 height 290
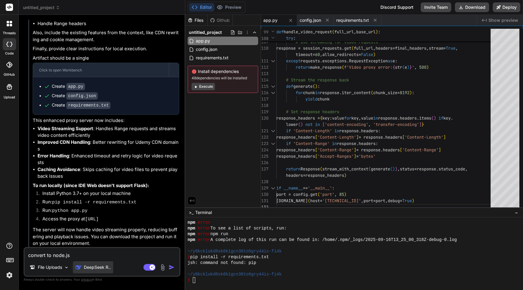
click at [99, 264] on p "DeepSeek R.." at bounding box center [97, 267] width 27 height 6
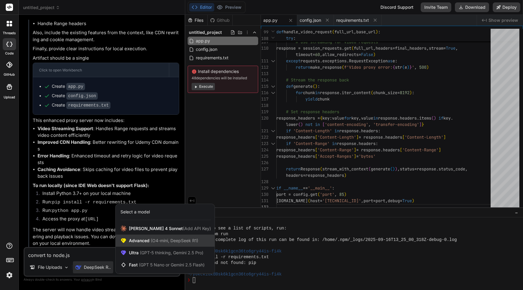
click at [154, 238] on span "(O4-mini, DeepSeek R1)" at bounding box center [173, 240] width 49 height 5
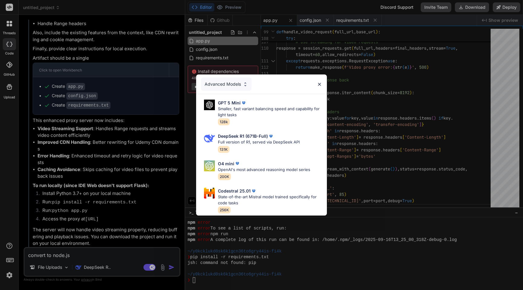
click at [233, 86] on div "Advanced Models" at bounding box center [226, 83] width 51 height 13
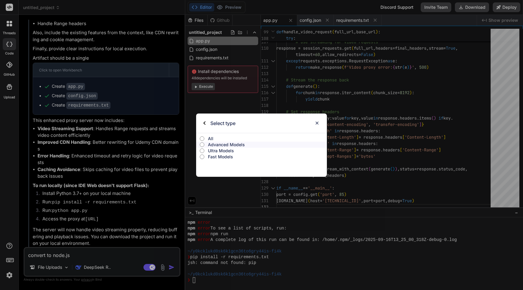
click at [221, 151] on p "Ultra Models" at bounding box center [267, 151] width 119 height 6
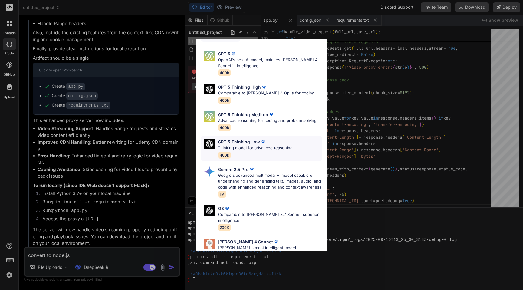
scroll to position [31, 0]
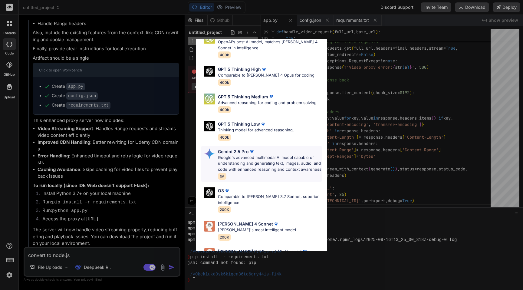
click at [240, 165] on p "Google's advanced multimodal AI model capable of understanding and generating t…" at bounding box center [270, 164] width 104 height 18
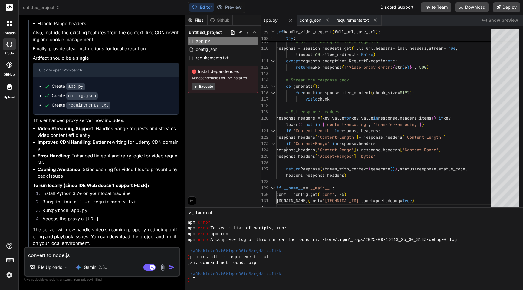
click at [95, 255] on textarea "convert to node.js" at bounding box center [102, 253] width 155 height 11
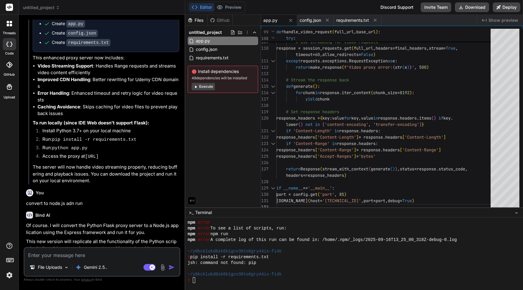
scroll to position [712, 0]
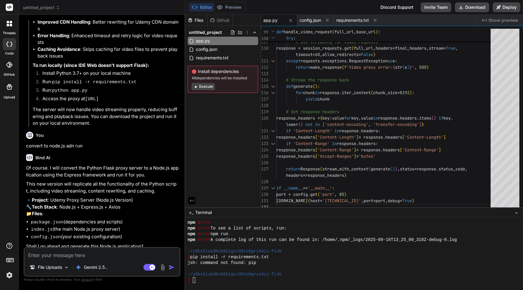
click at [119, 207] on p "🔹 Project : Udemy Proxy Server (Node.js Version) 🔧 Tech Stack : Node.js + Expre…" at bounding box center [102, 207] width 153 height 21
click at [92, 256] on textarea at bounding box center [102, 253] width 155 height 11
click at [247, 34] on icon at bounding box center [247, 32] width 1 height 3
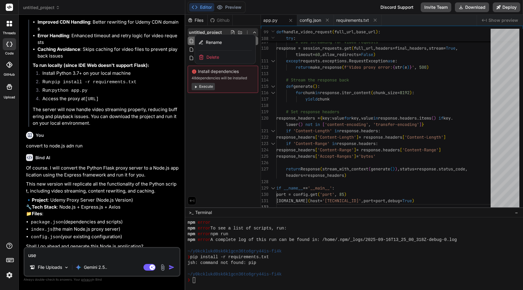
click at [209, 57] on span "Delete" at bounding box center [212, 57] width 13 height 6
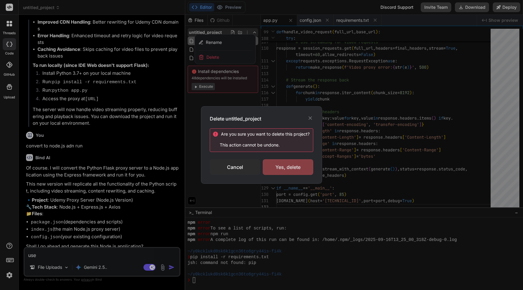
click at [289, 174] on div "Yes, delete" at bounding box center [288, 167] width 51 height 16
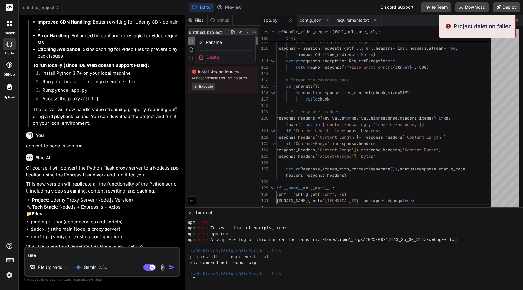
click at [52, 7] on span "untitled_project" at bounding box center [41, 8] width 37 height 6
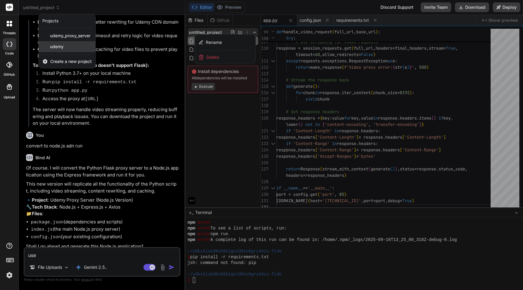
click at [56, 47] on span "udemy" at bounding box center [57, 47] width 14 height 6
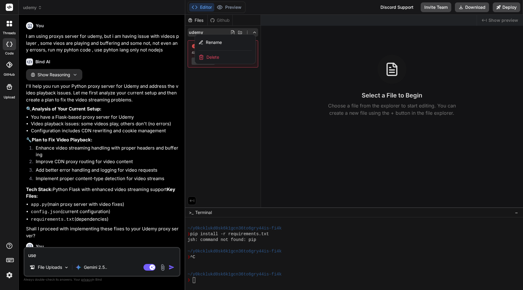
click at [212, 57] on span "Delete" at bounding box center [212, 57] width 13 height 6
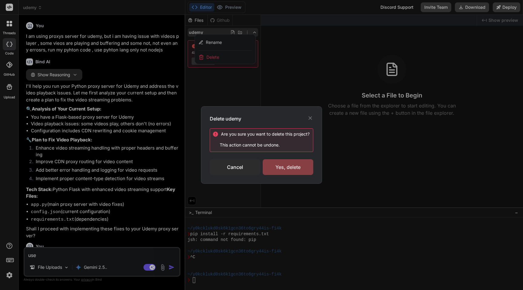
click at [285, 169] on div "Yes, delete" at bounding box center [288, 167] width 51 height 16
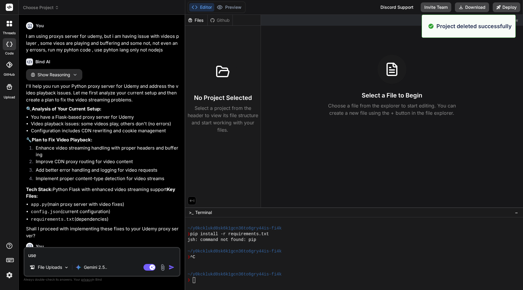
click at [52, 8] on span "Choose Project" at bounding box center [41, 8] width 36 height 6
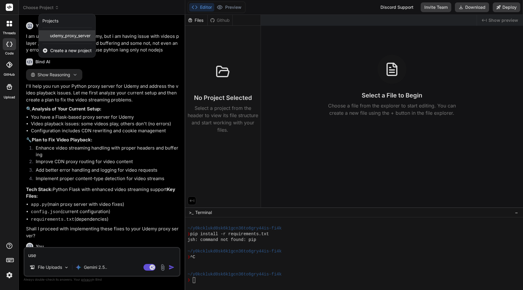
click at [59, 35] on span "udemy_proxy_server" at bounding box center [70, 36] width 41 height 6
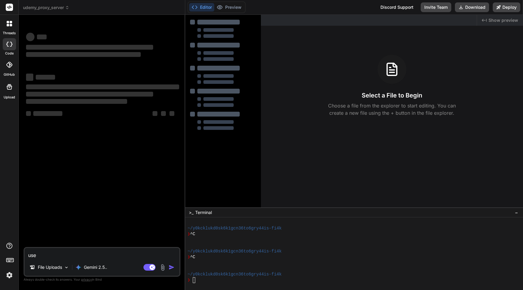
scroll to position [161, 0]
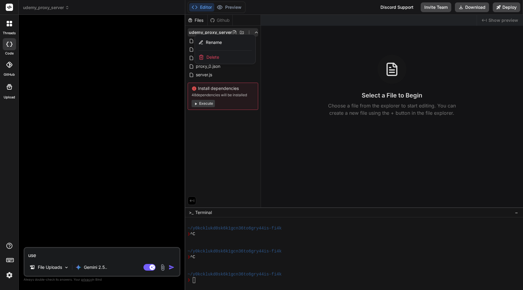
click at [209, 55] on span "Delete" at bounding box center [212, 57] width 13 height 6
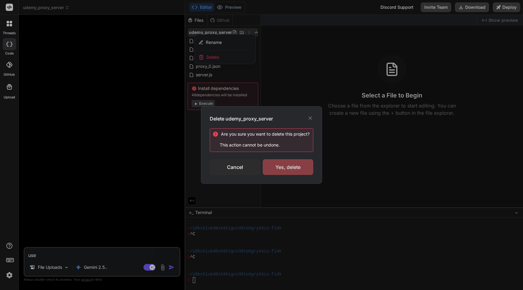
click at [290, 169] on div "Yes, delete" at bounding box center [288, 167] width 51 height 16
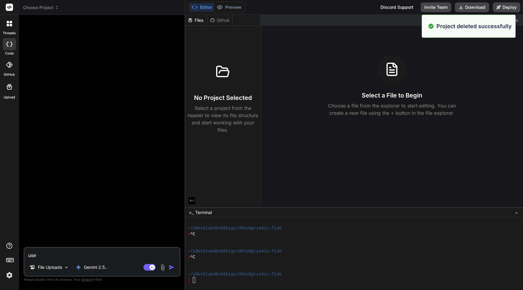
click at [54, 5] on span "Choose Project" at bounding box center [41, 8] width 36 height 6
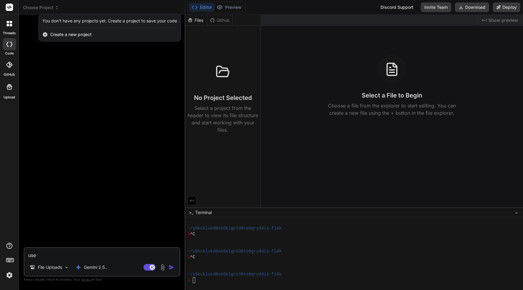
click at [9, 272] on img at bounding box center [9, 275] width 10 height 10
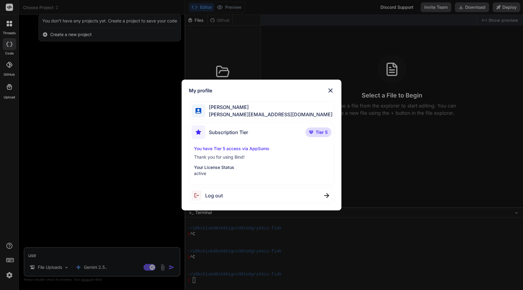
click at [7, 278] on div "My profile [PERSON_NAME] [PERSON_NAME][EMAIL_ADDRESS][DOMAIN_NAME] Subscription…" at bounding box center [261, 145] width 523 height 290
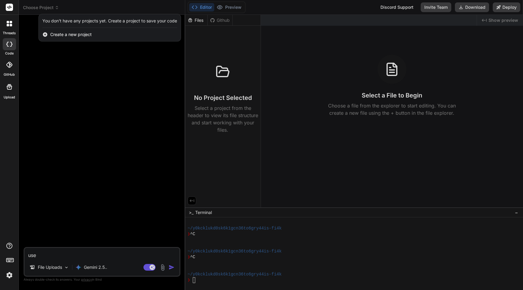
click at [8, 278] on img at bounding box center [9, 275] width 10 height 10
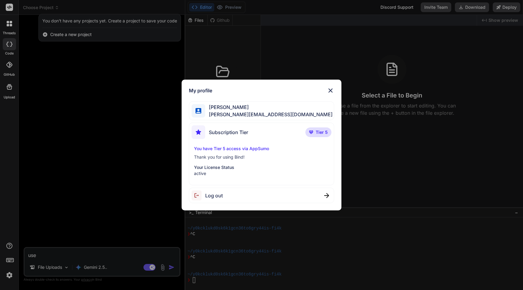
click at [225, 199] on div "Log out" at bounding box center [261, 195] width 145 height 15
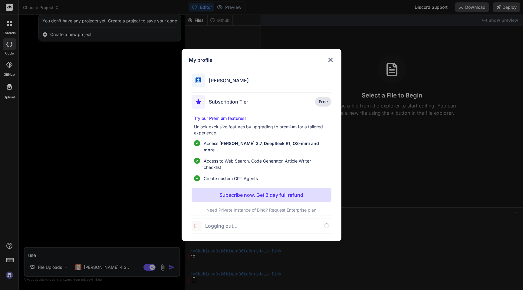
scroll to position [184, 0]
